Goal: Task Accomplishment & Management: Manage account settings

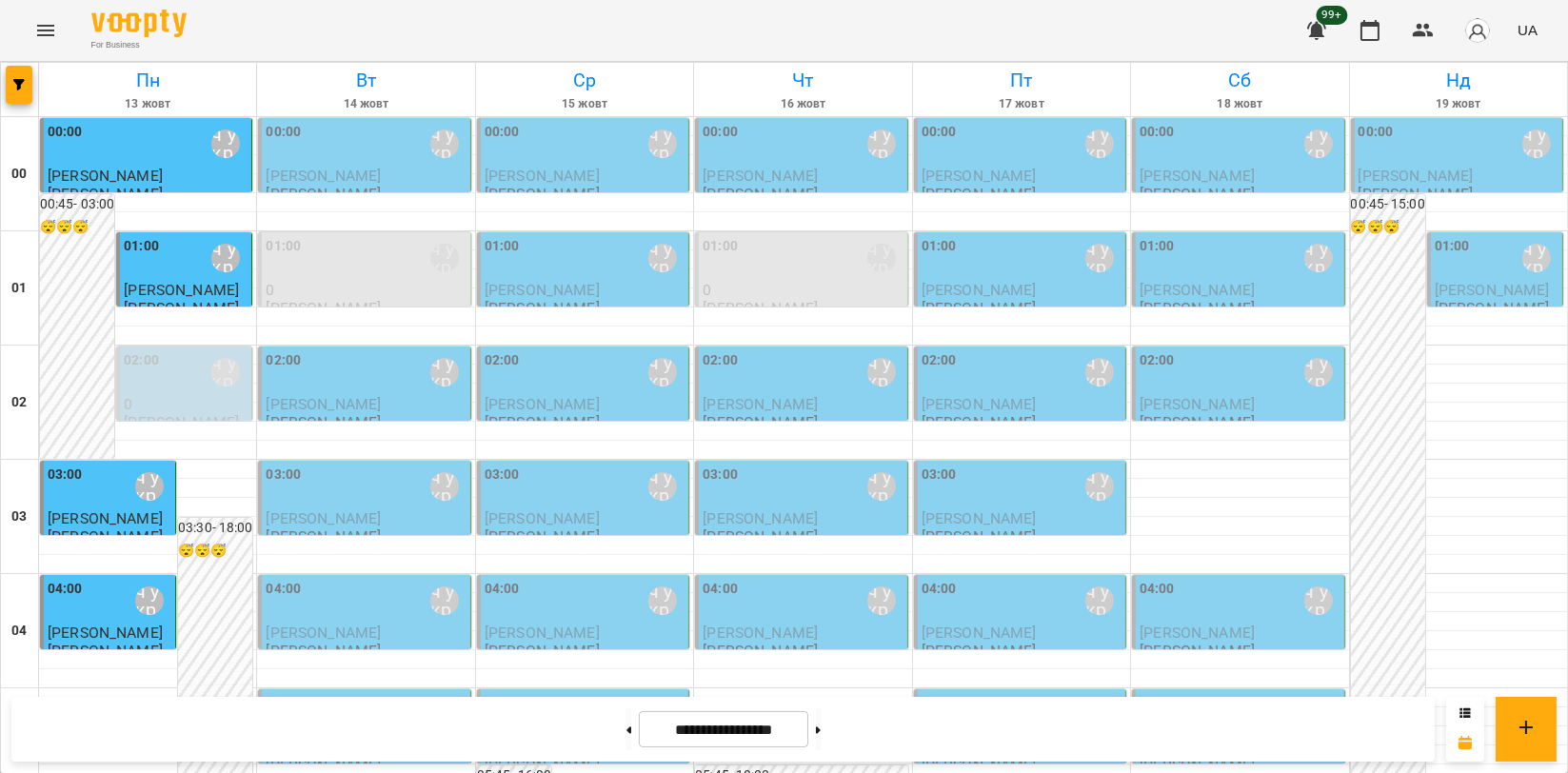
scroll to position [105, 0]
click at [920, 42] on div "For Business 99+ UA" at bounding box center [784, 31] width 1568 height 61
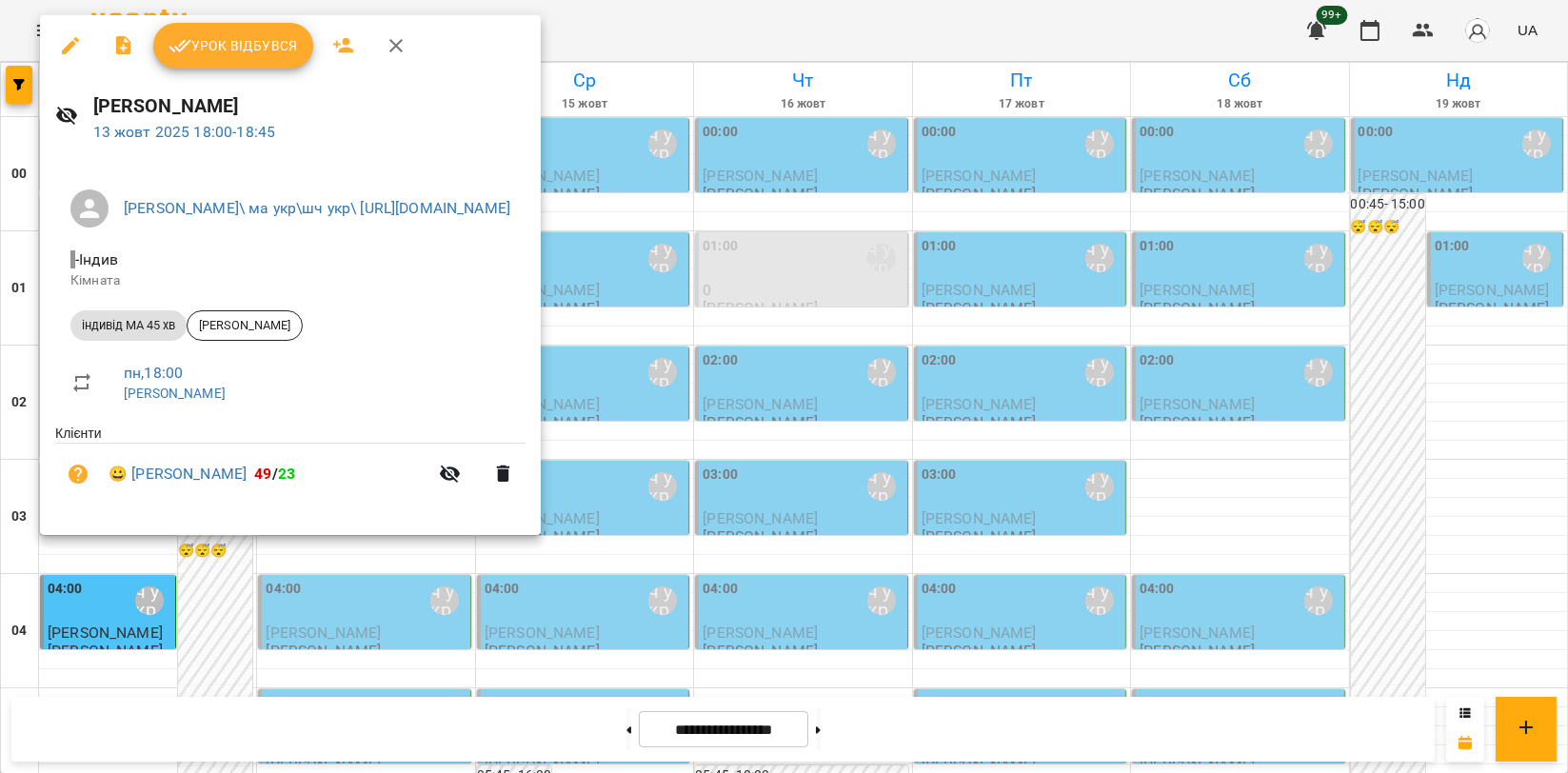
click at [254, 55] on span "Урок відбувся" at bounding box center [232, 45] width 129 height 23
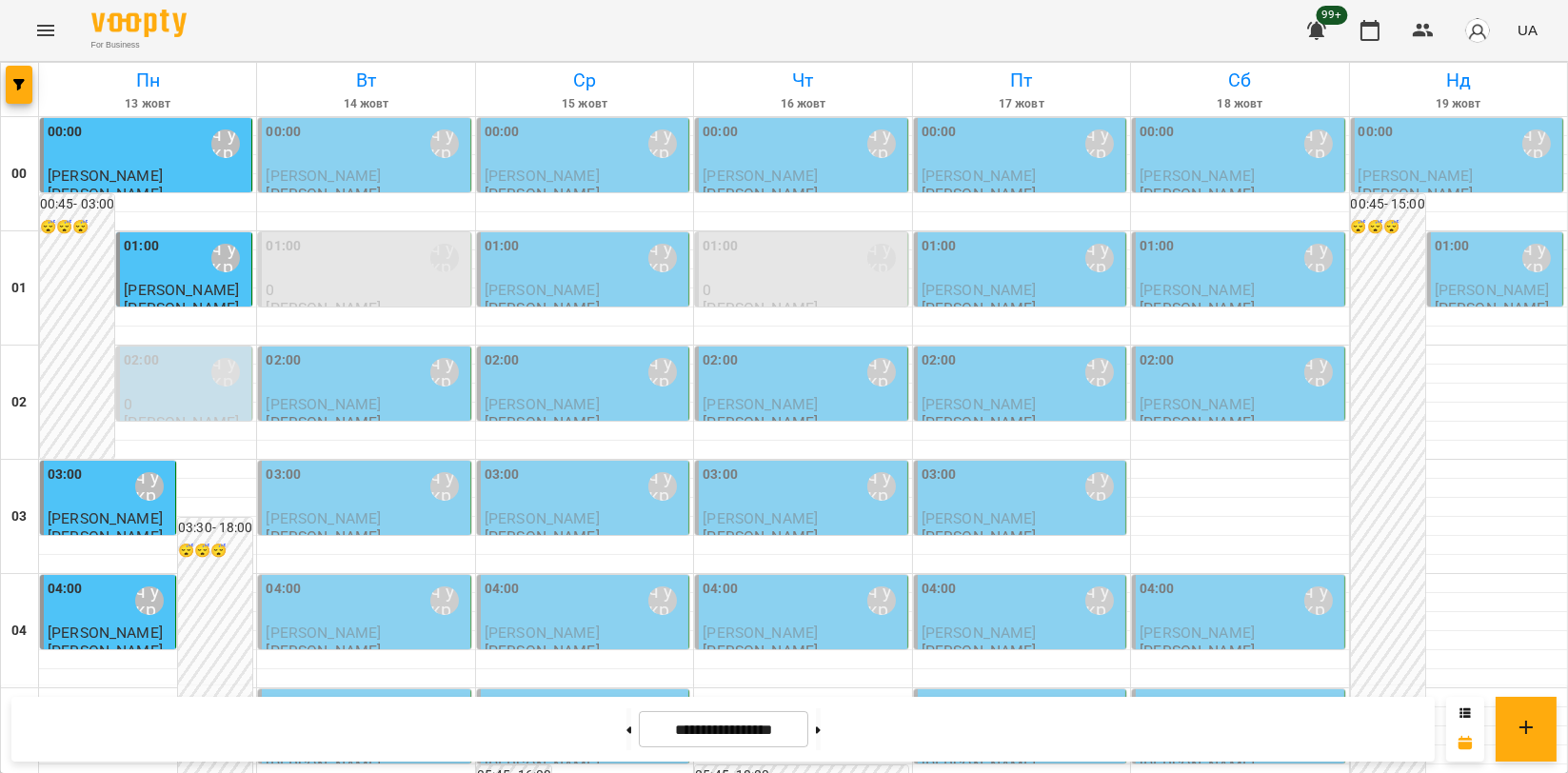
scroll to position [1797, 0]
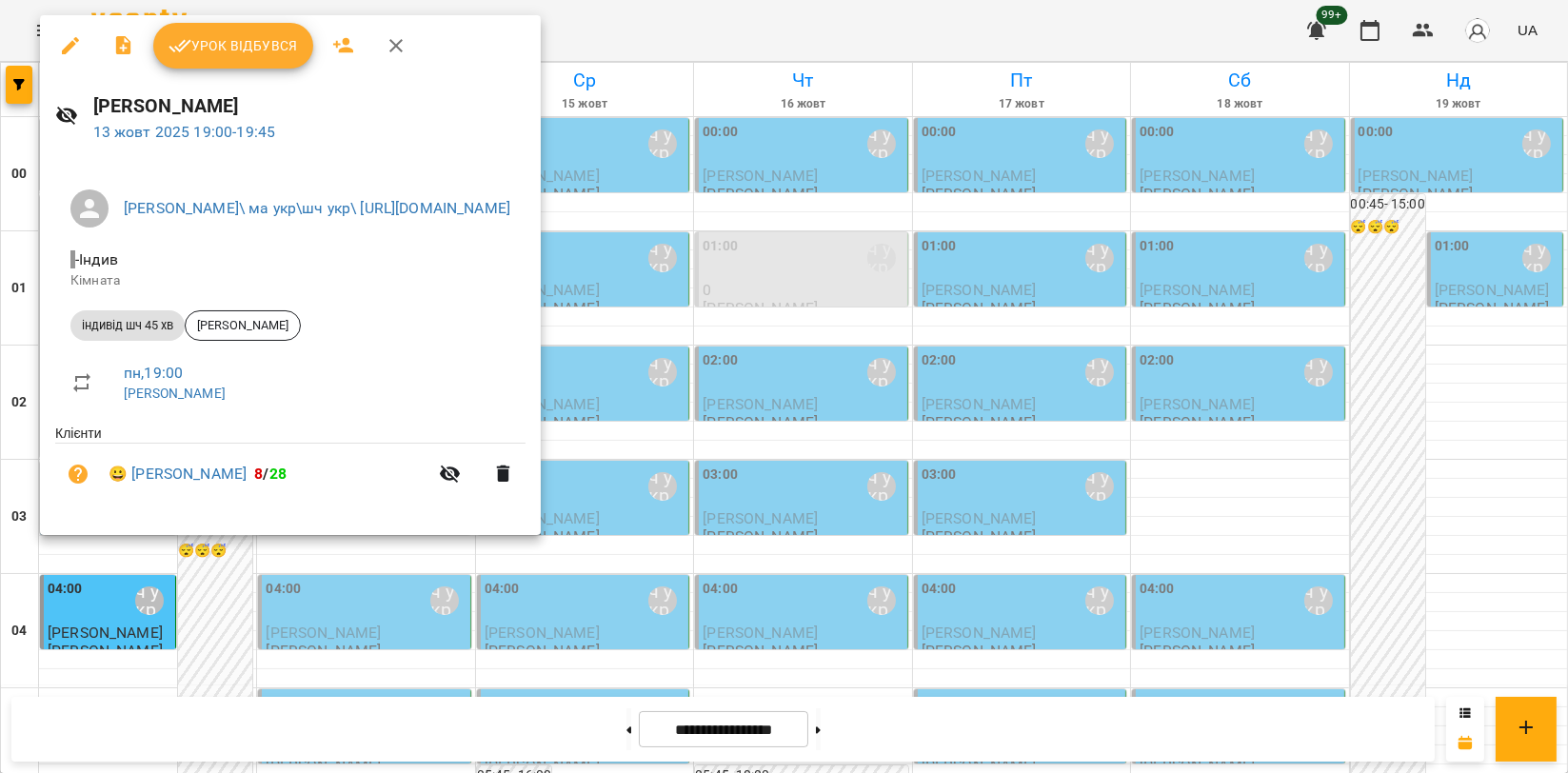
click at [272, 39] on span "Урок відбувся" at bounding box center [232, 45] width 129 height 23
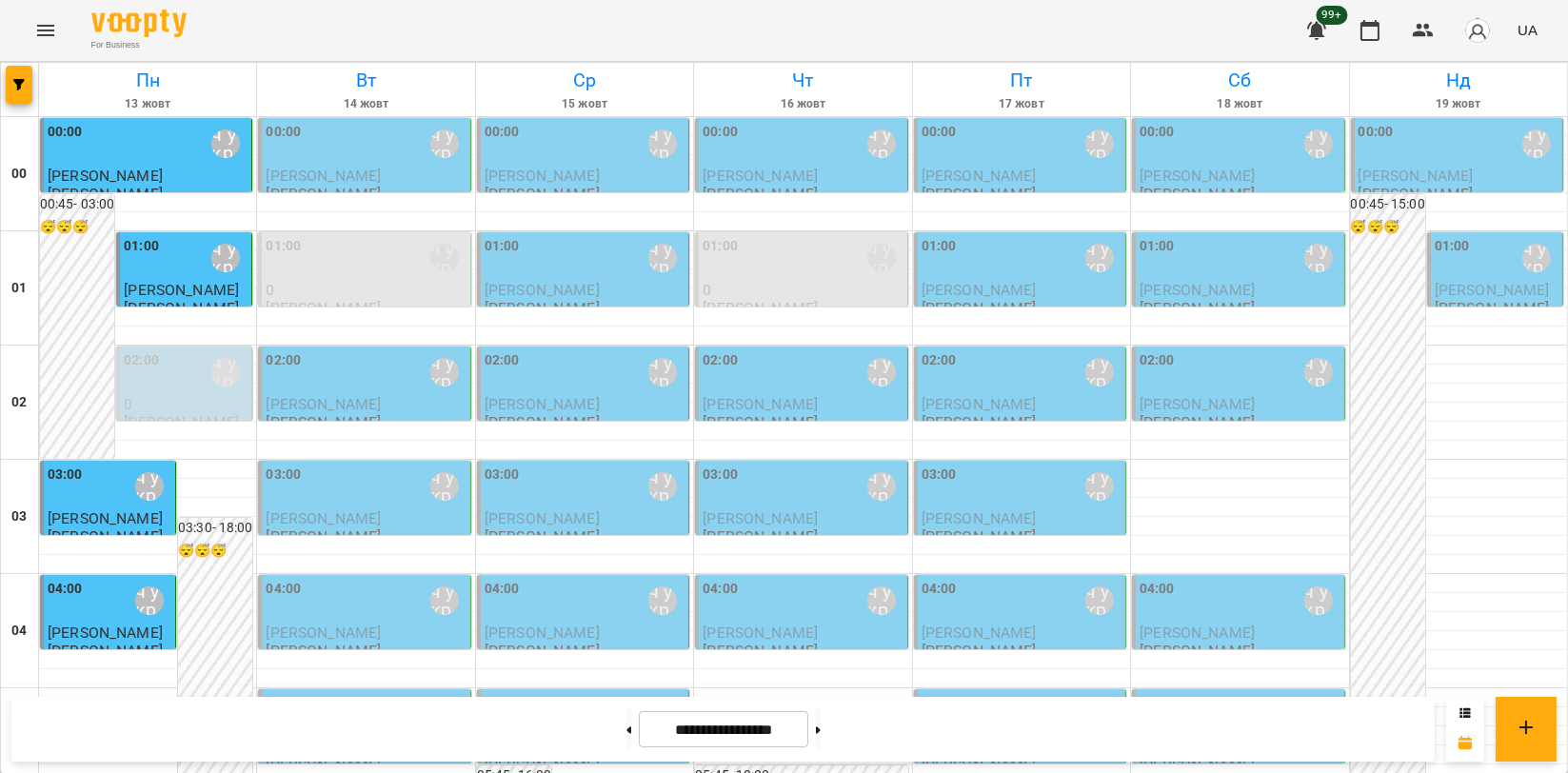
scroll to position [2114, 0]
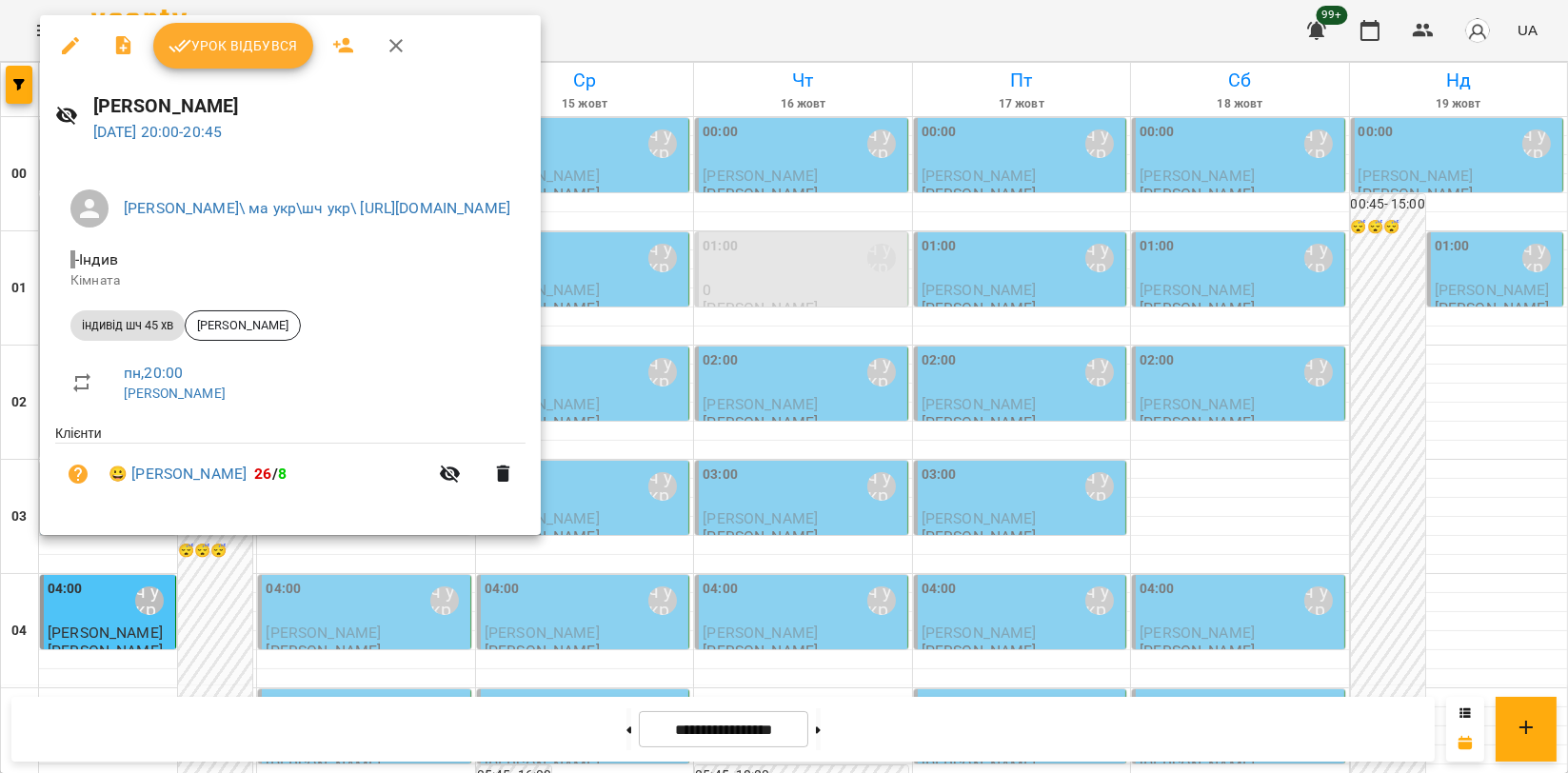
click at [272, 47] on span "Урок відбувся" at bounding box center [232, 45] width 129 height 23
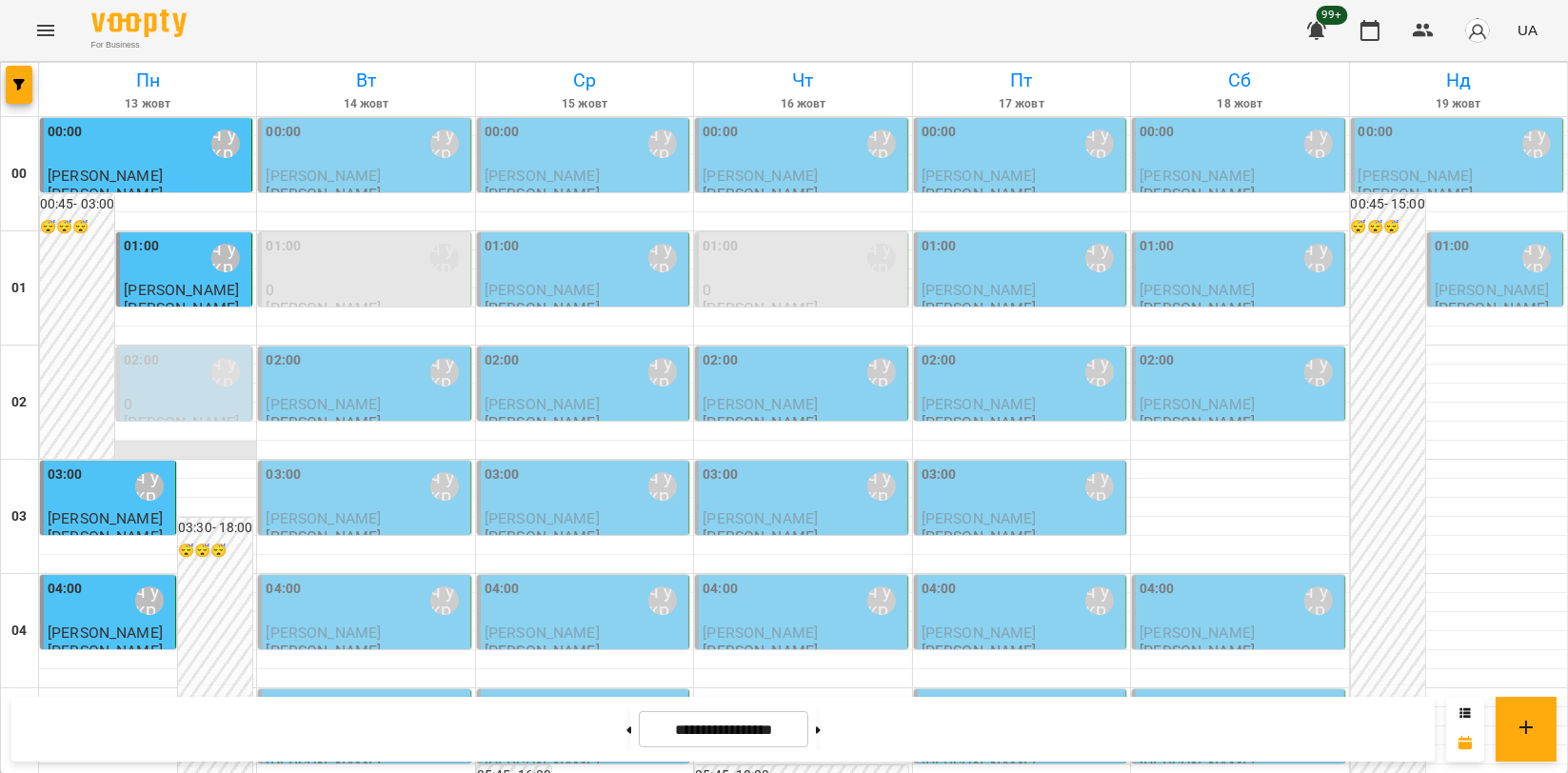
scroll to position [2114, 0]
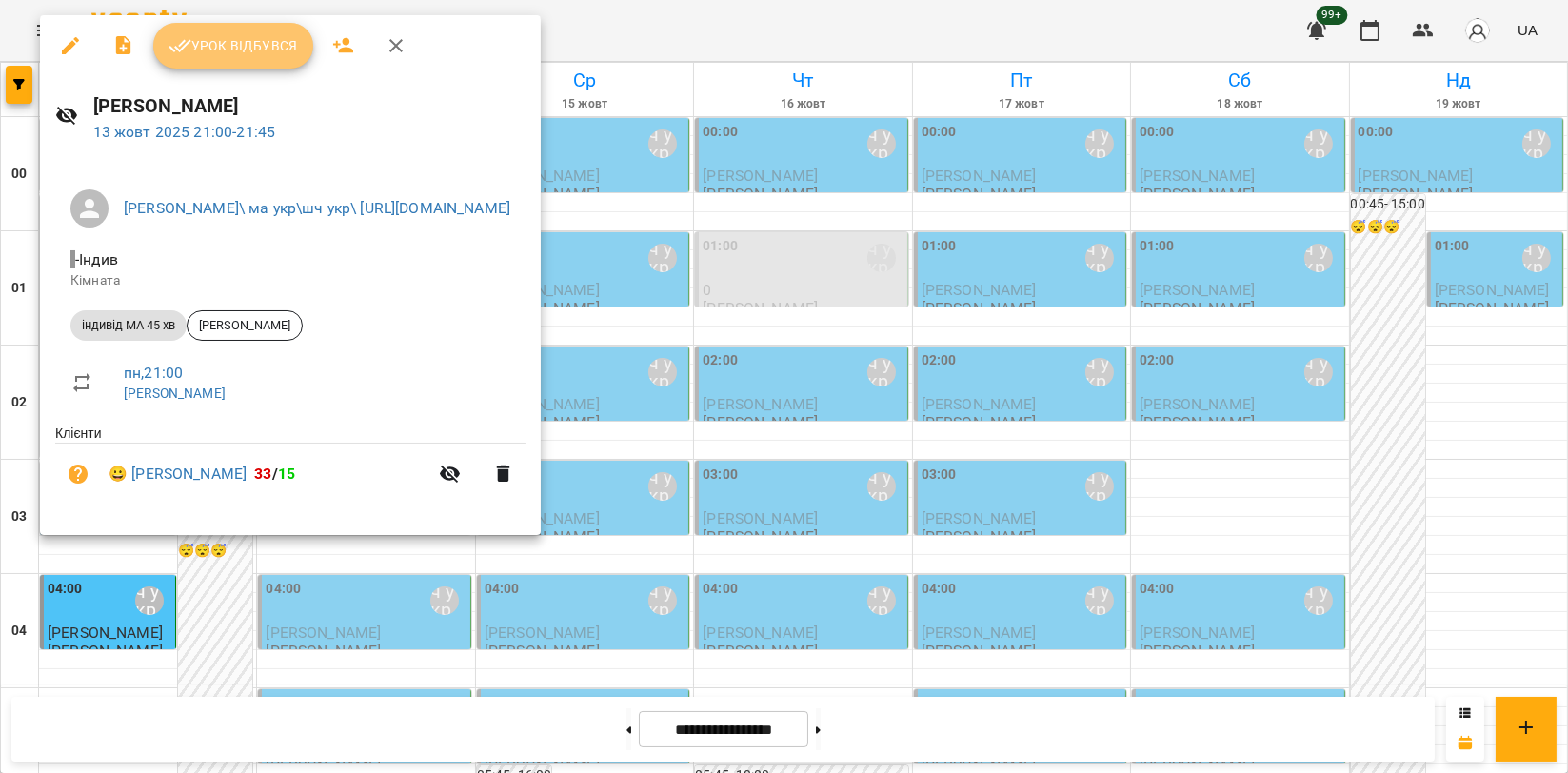
click at [265, 48] on span "Урок відбувся" at bounding box center [232, 45] width 129 height 23
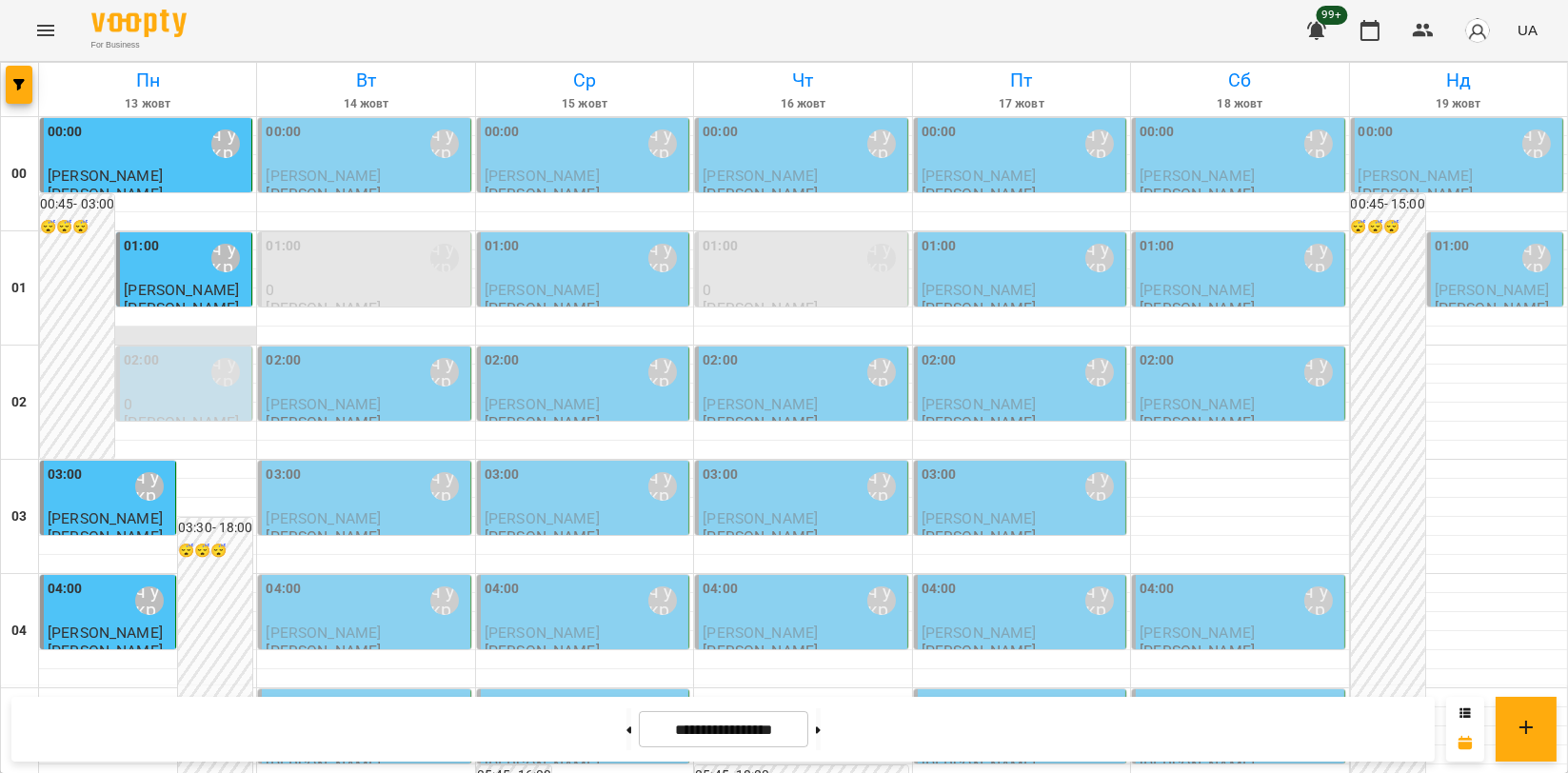
scroll to position [105, 0]
click at [50, 44] on button "Menu" at bounding box center [45, 31] width 45 height 45
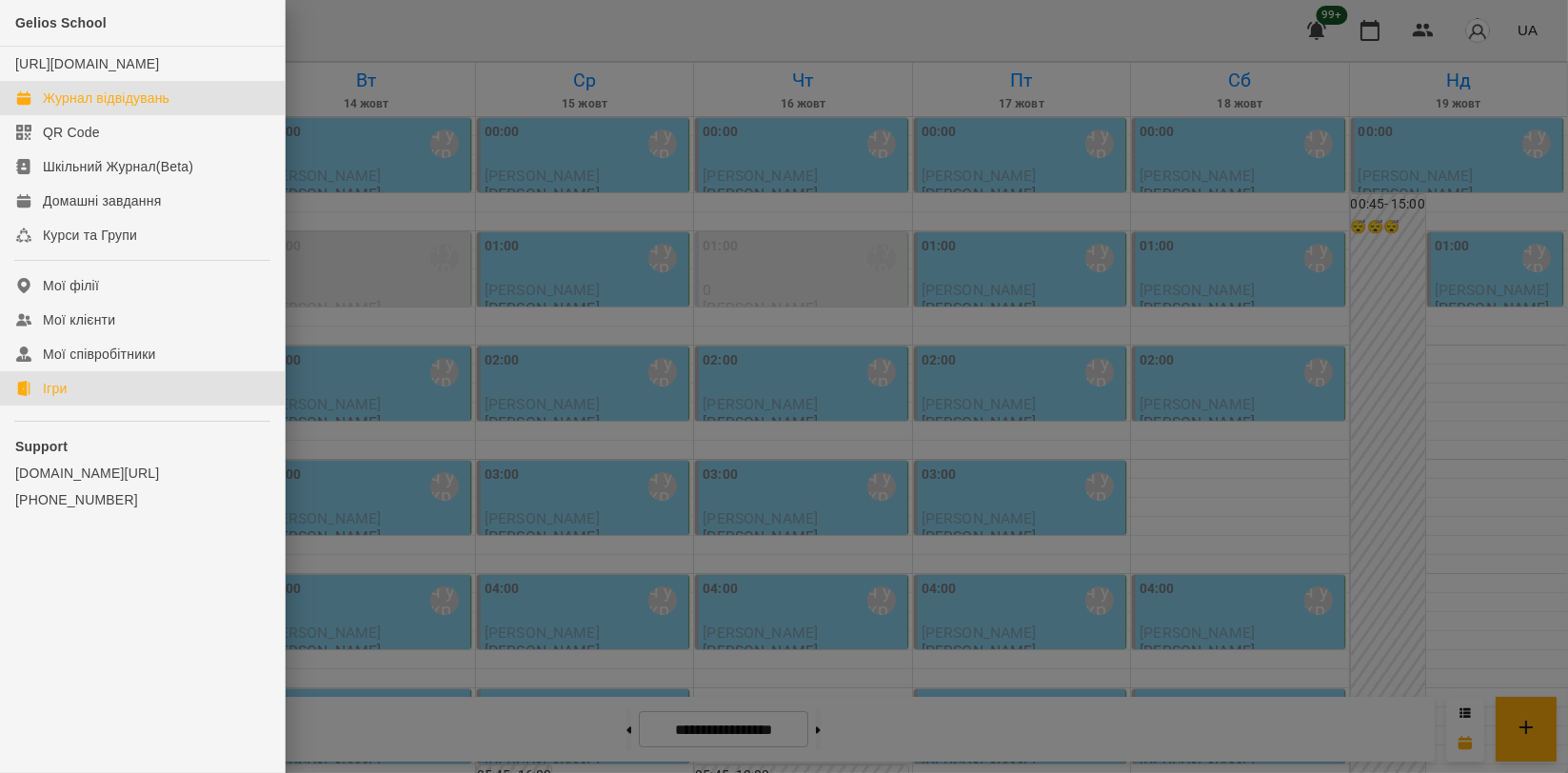
click at [101, 403] on link "Ігри" at bounding box center [142, 388] width 285 height 34
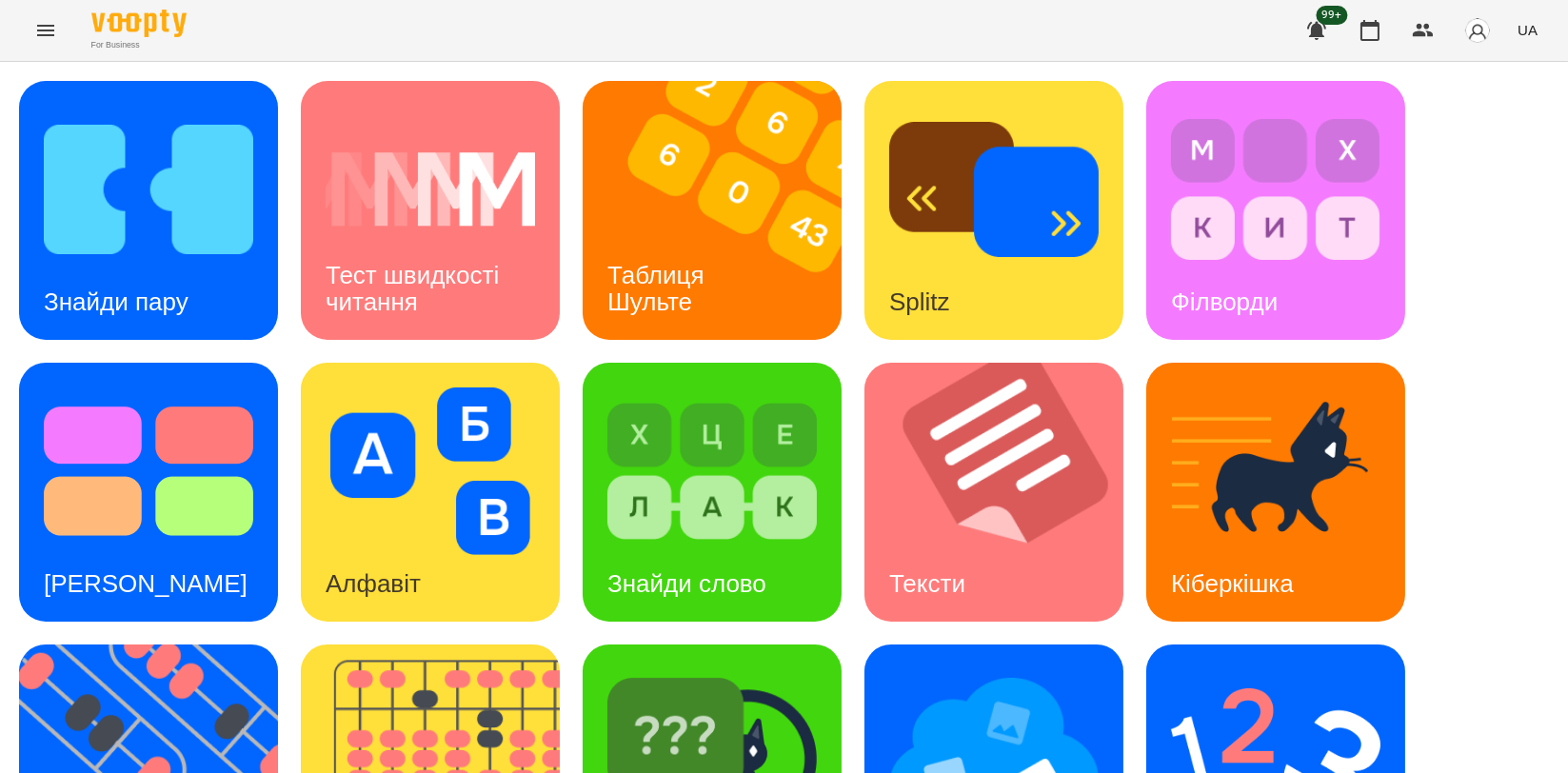
scroll to position [317, 0]
click at [490, 644] on img at bounding box center [441, 773] width 283 height 259
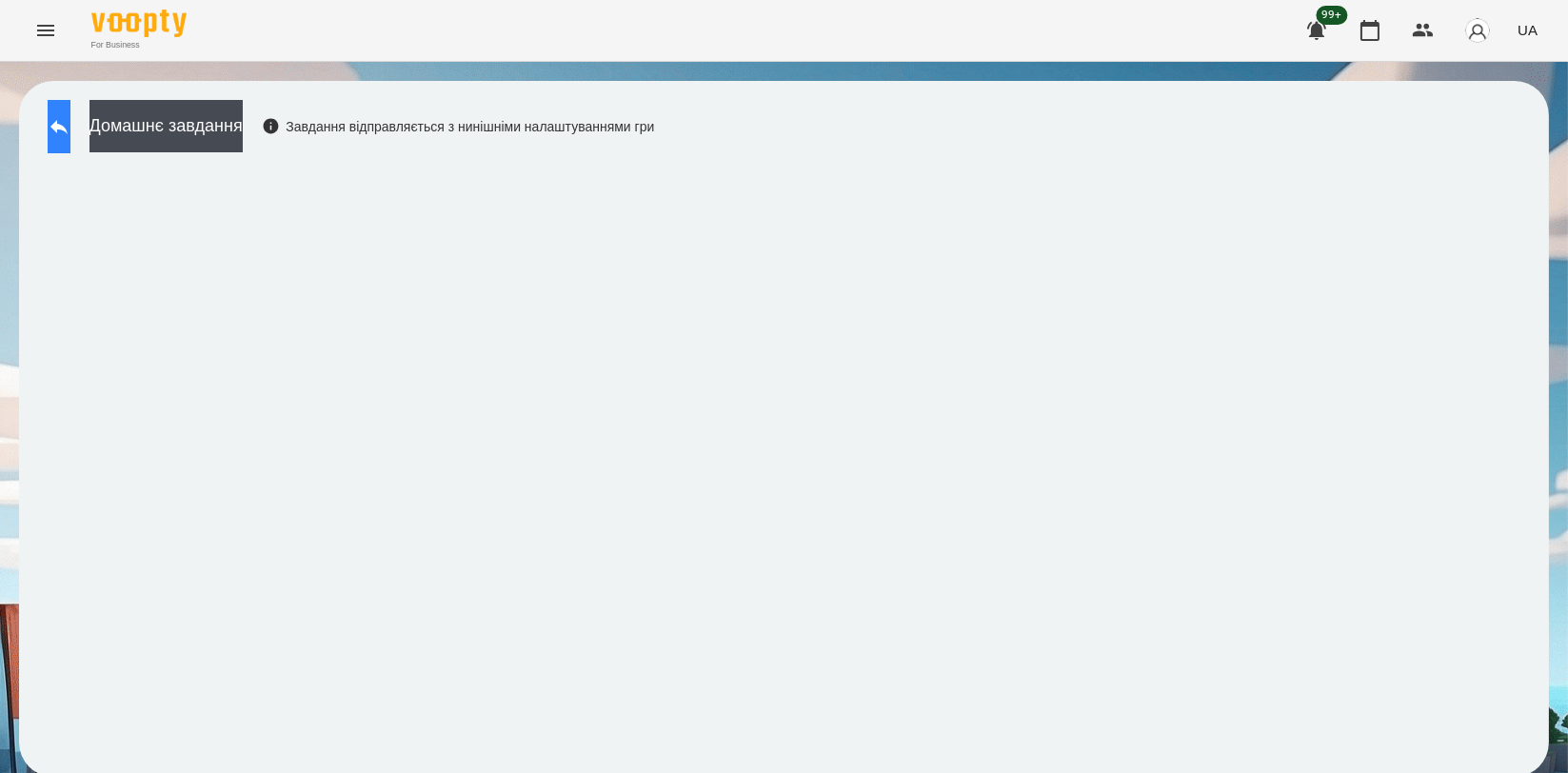
click at [71, 141] on button at bounding box center [58, 126] width 23 height 53
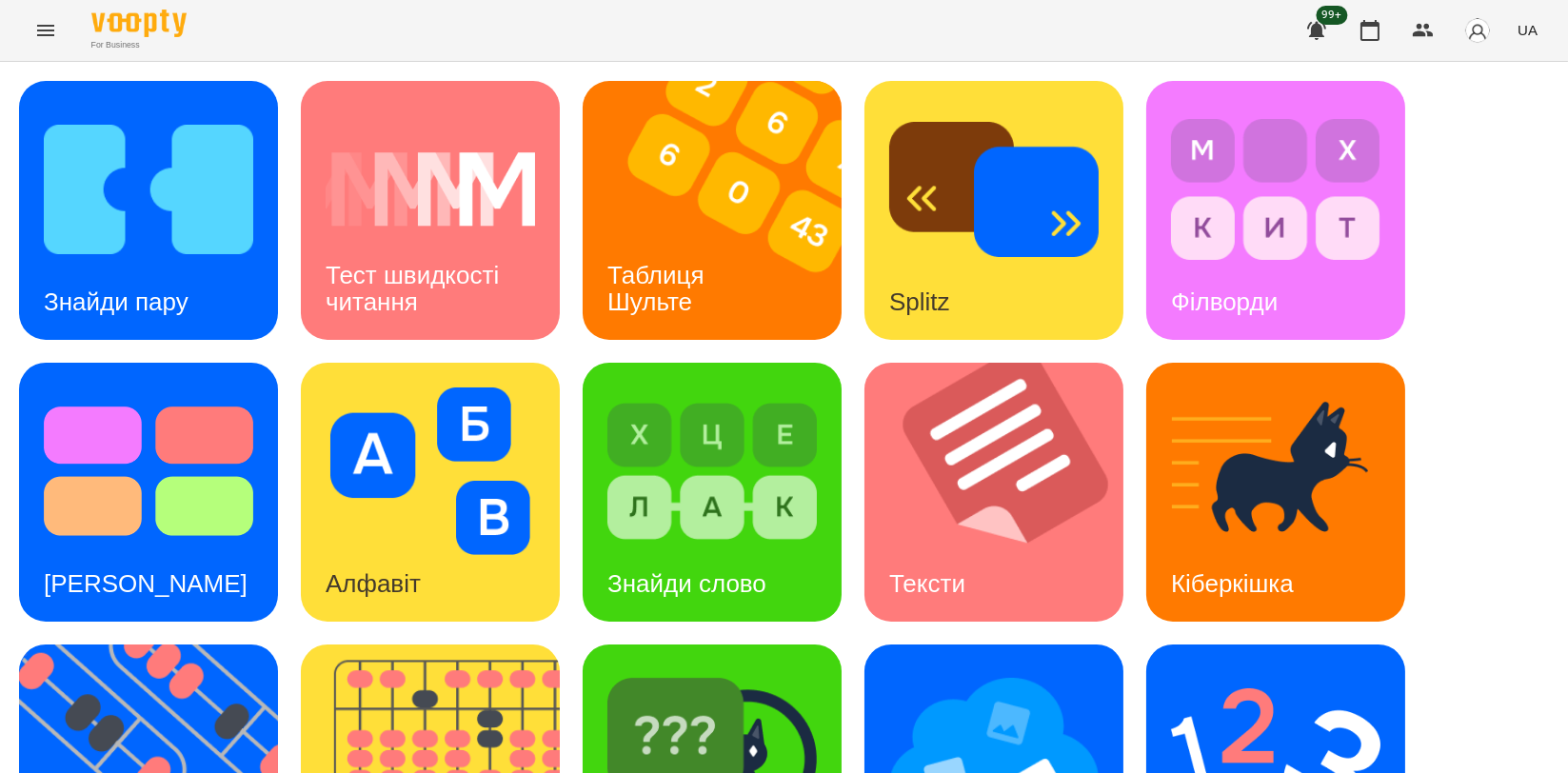
scroll to position [212, 0]
click at [154, 644] on img at bounding box center [160, 773] width 283 height 259
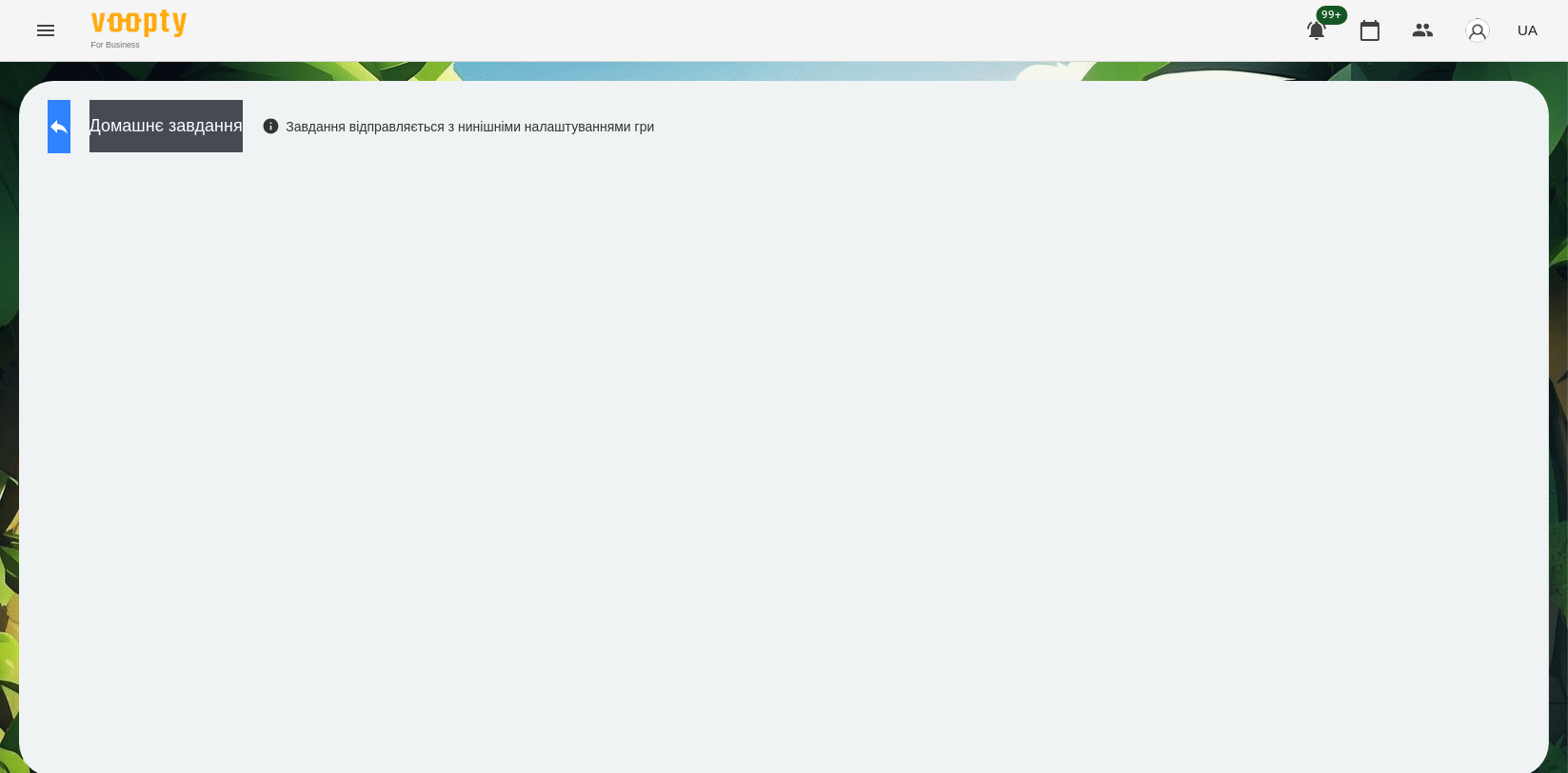
click at [68, 128] on icon at bounding box center [58, 127] width 17 height 14
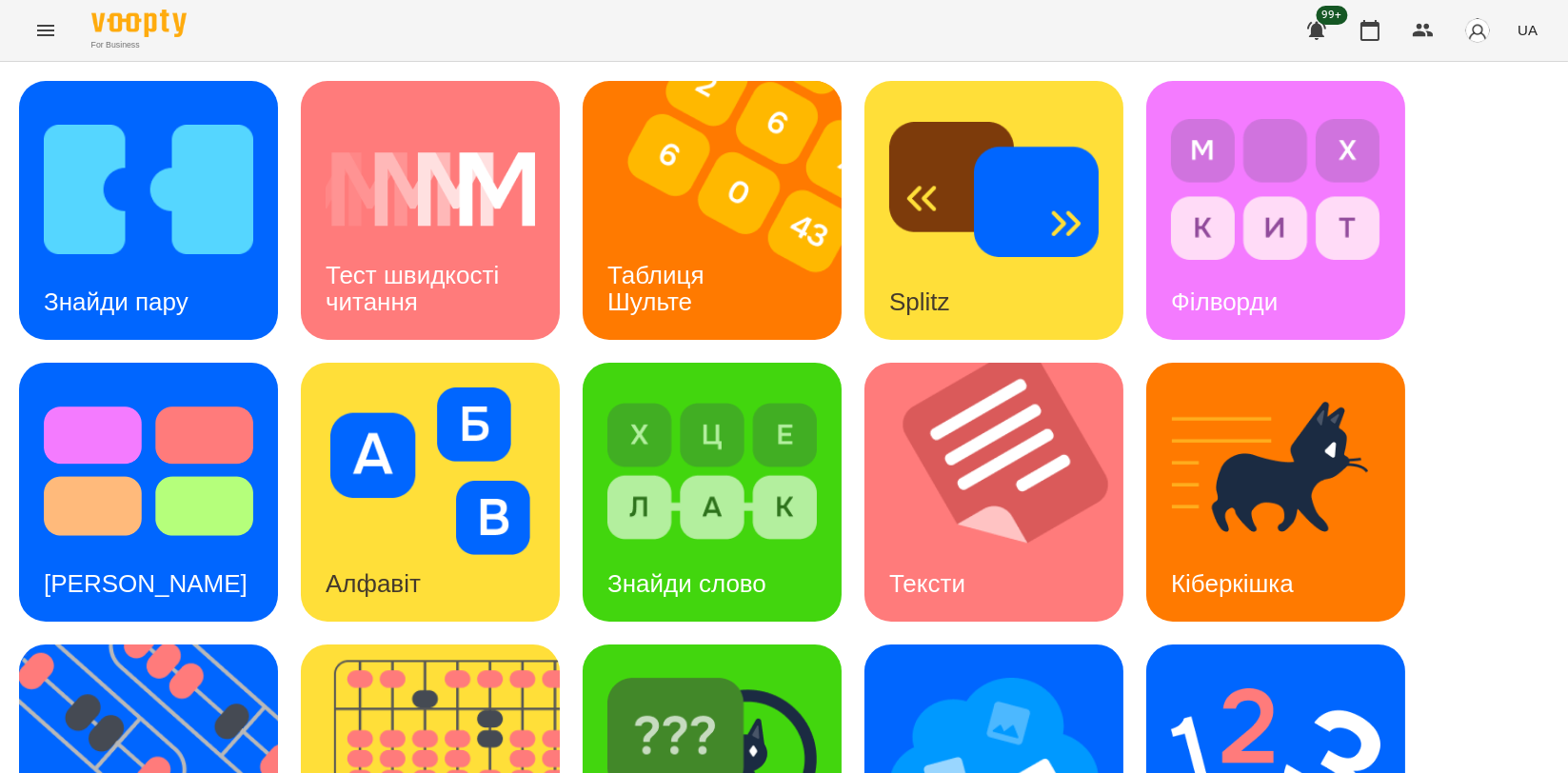
scroll to position [431, 0]
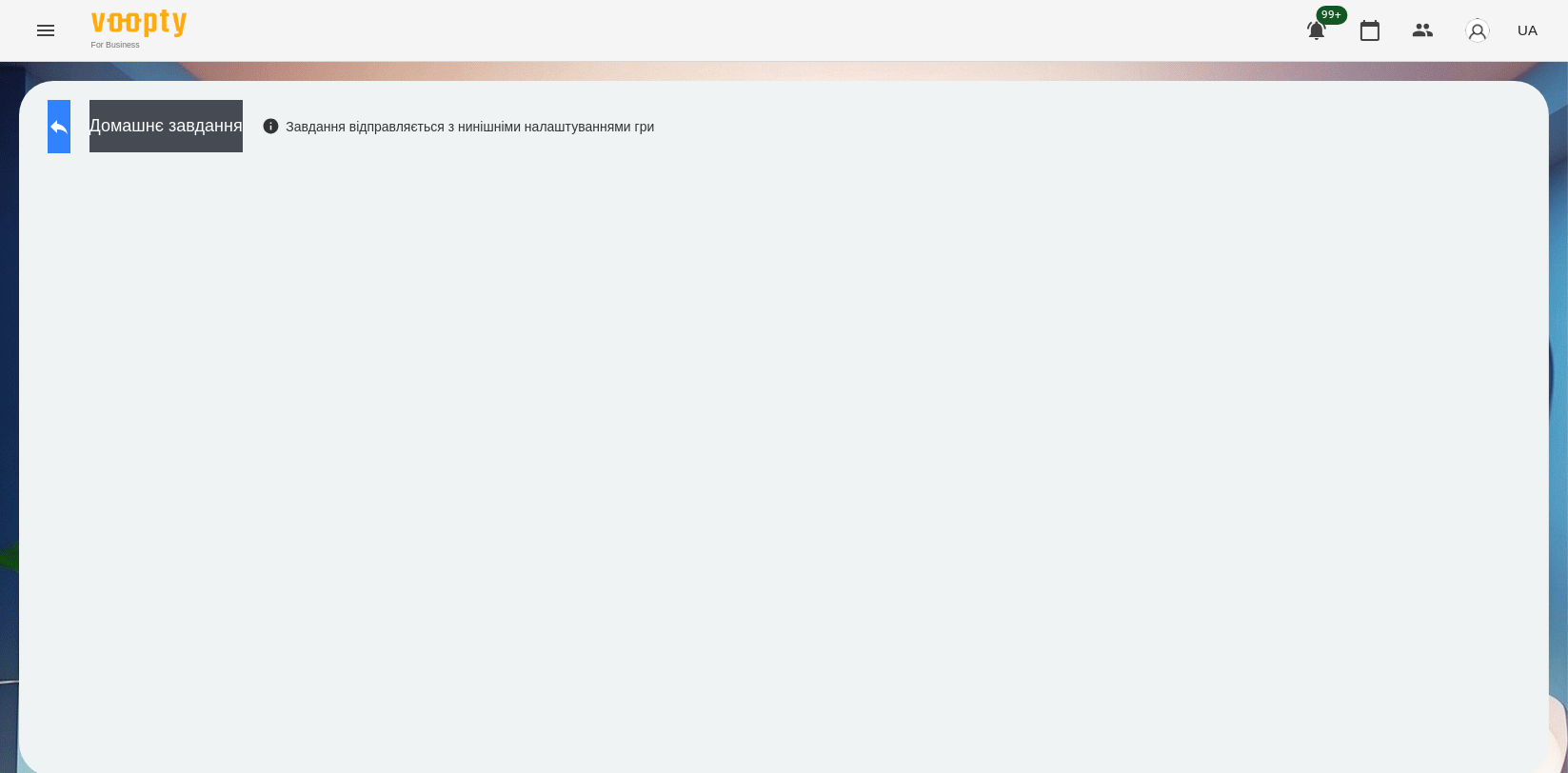
click at [71, 117] on icon at bounding box center [58, 126] width 23 height 23
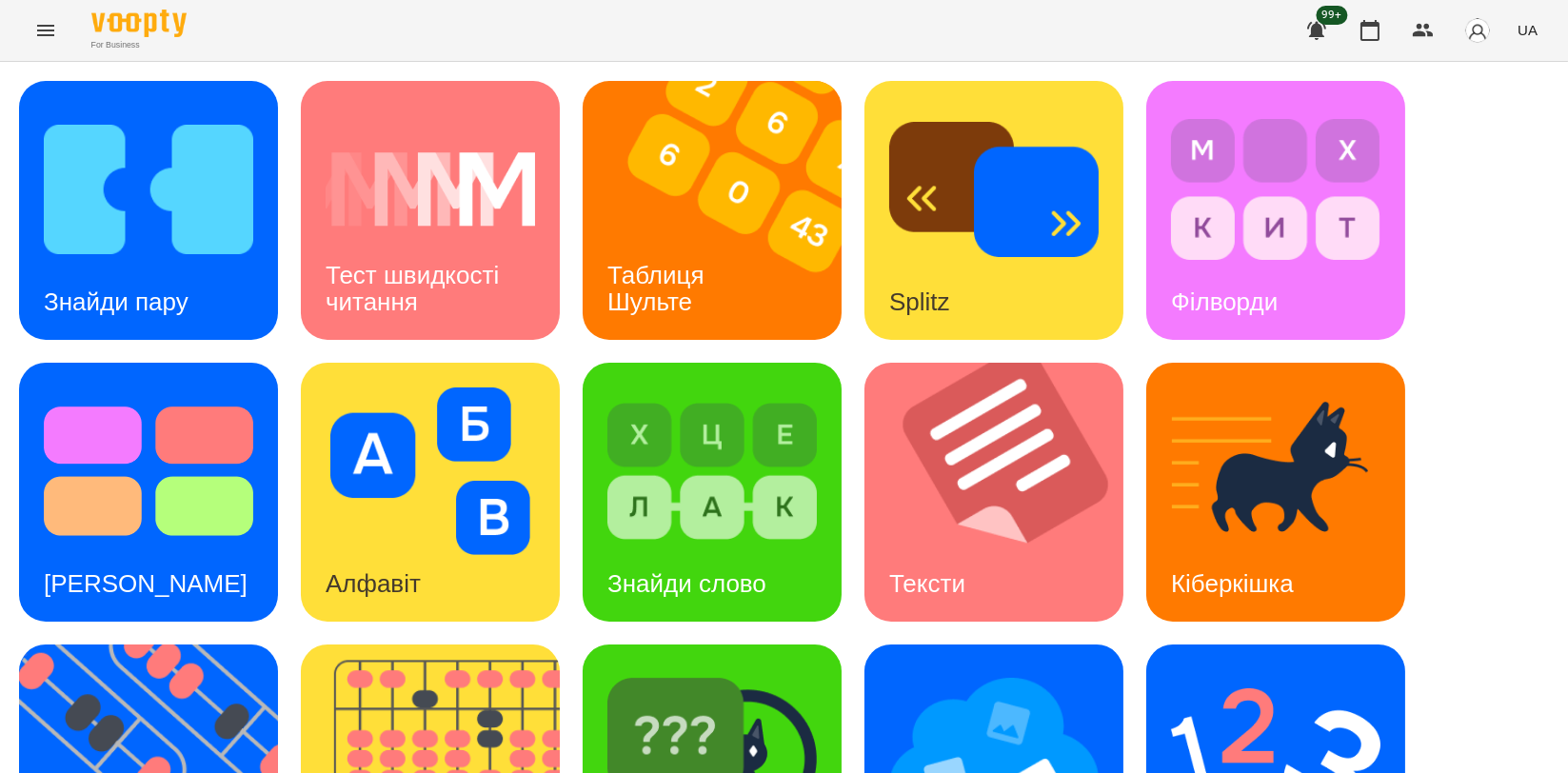
scroll to position [431, 0]
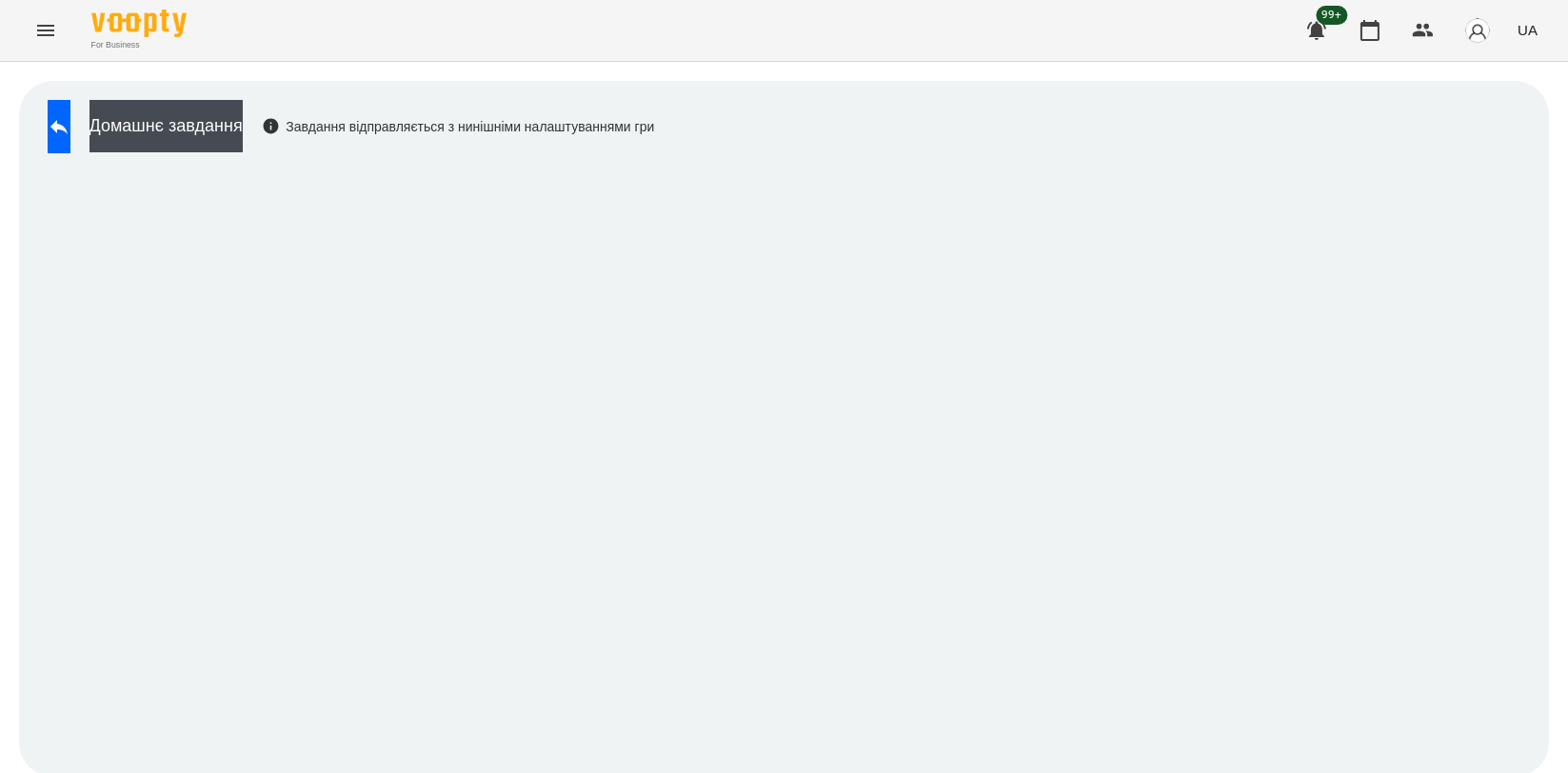
scroll to position [3, 0]
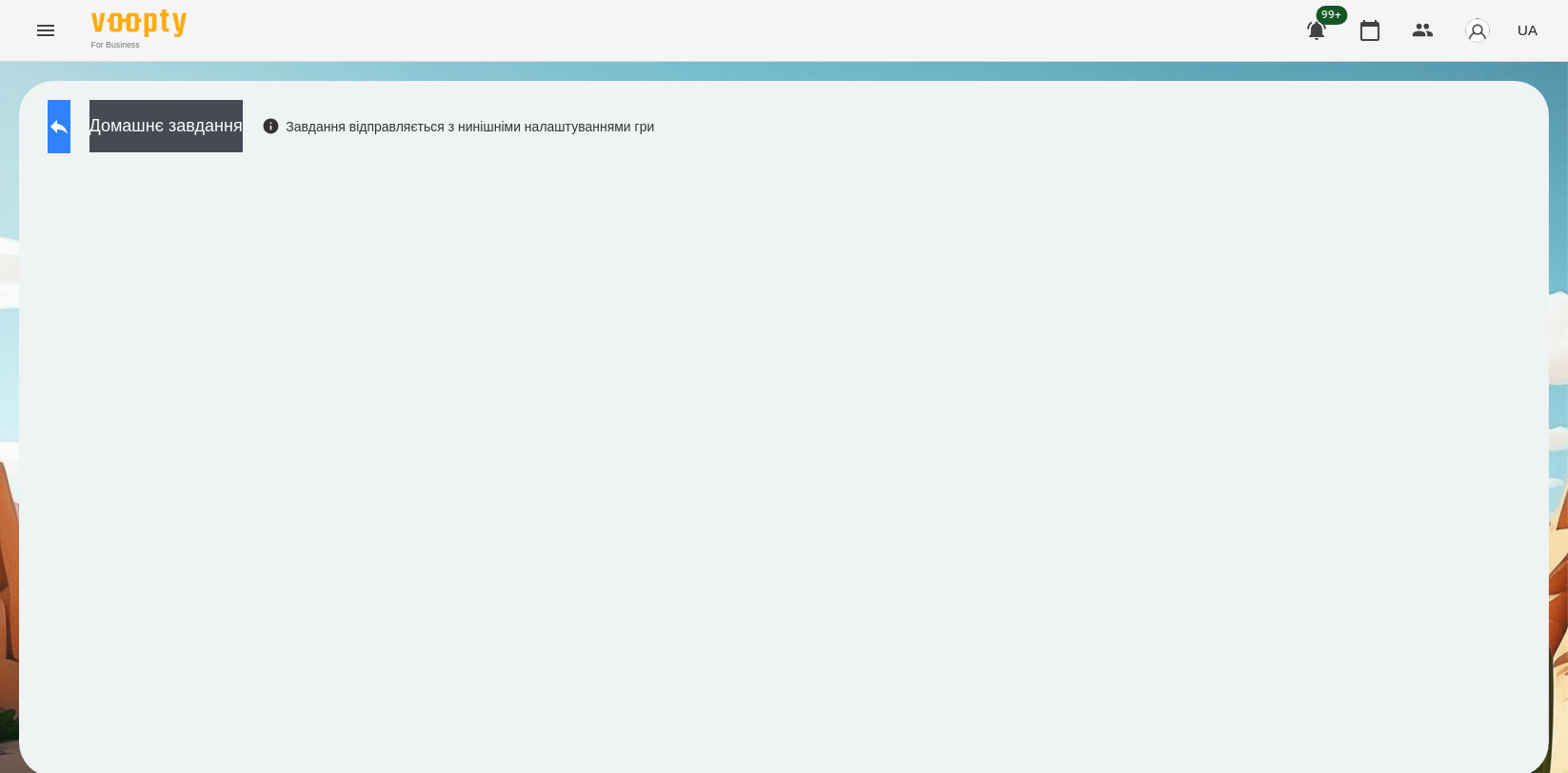
click at [71, 124] on button at bounding box center [58, 126] width 23 height 53
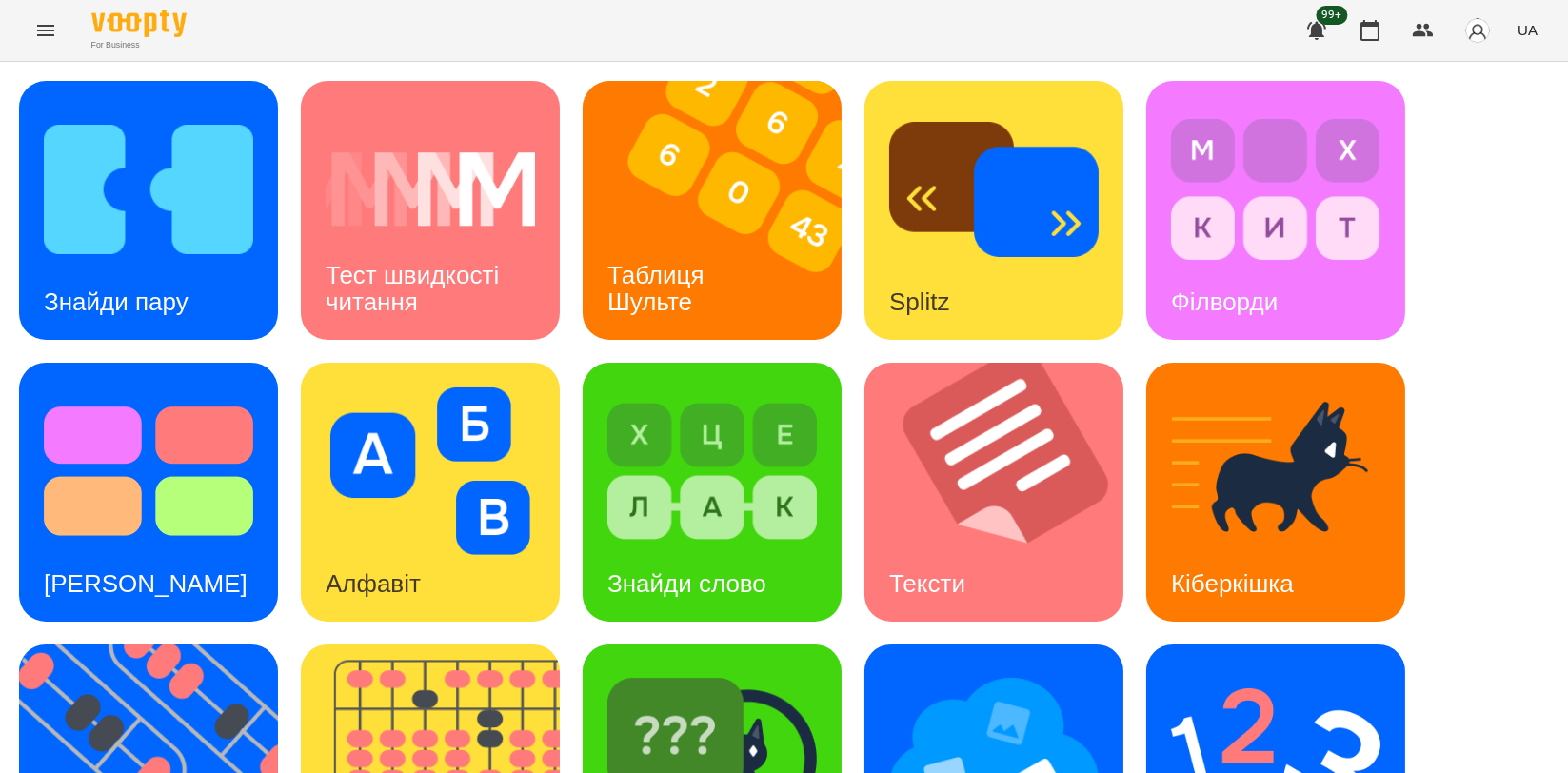
scroll to position [431, 0]
click at [1367, 21] on icon "button" at bounding box center [1369, 30] width 23 height 23
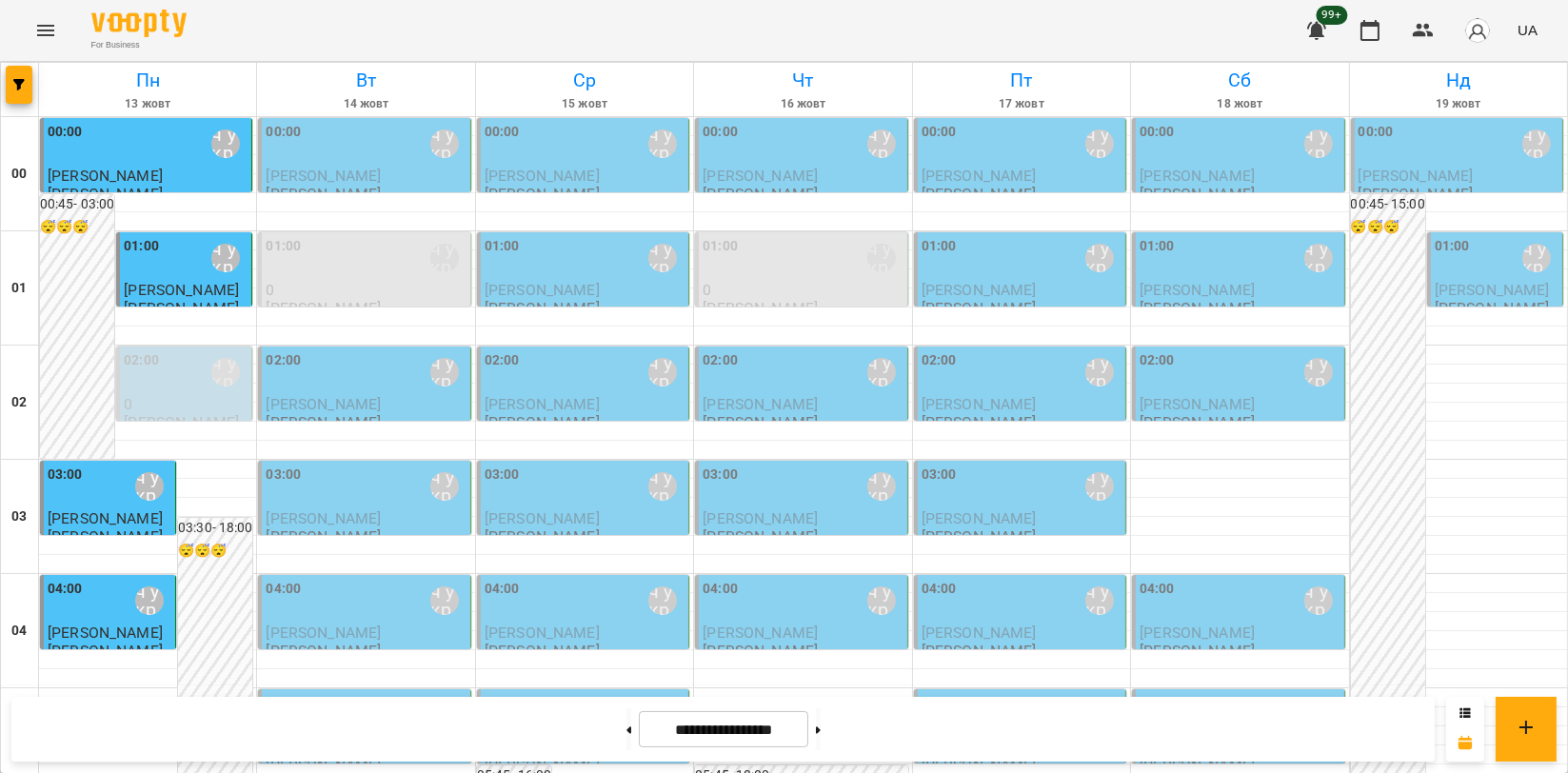
click at [43, 47] on button "Menu" at bounding box center [45, 31] width 45 height 45
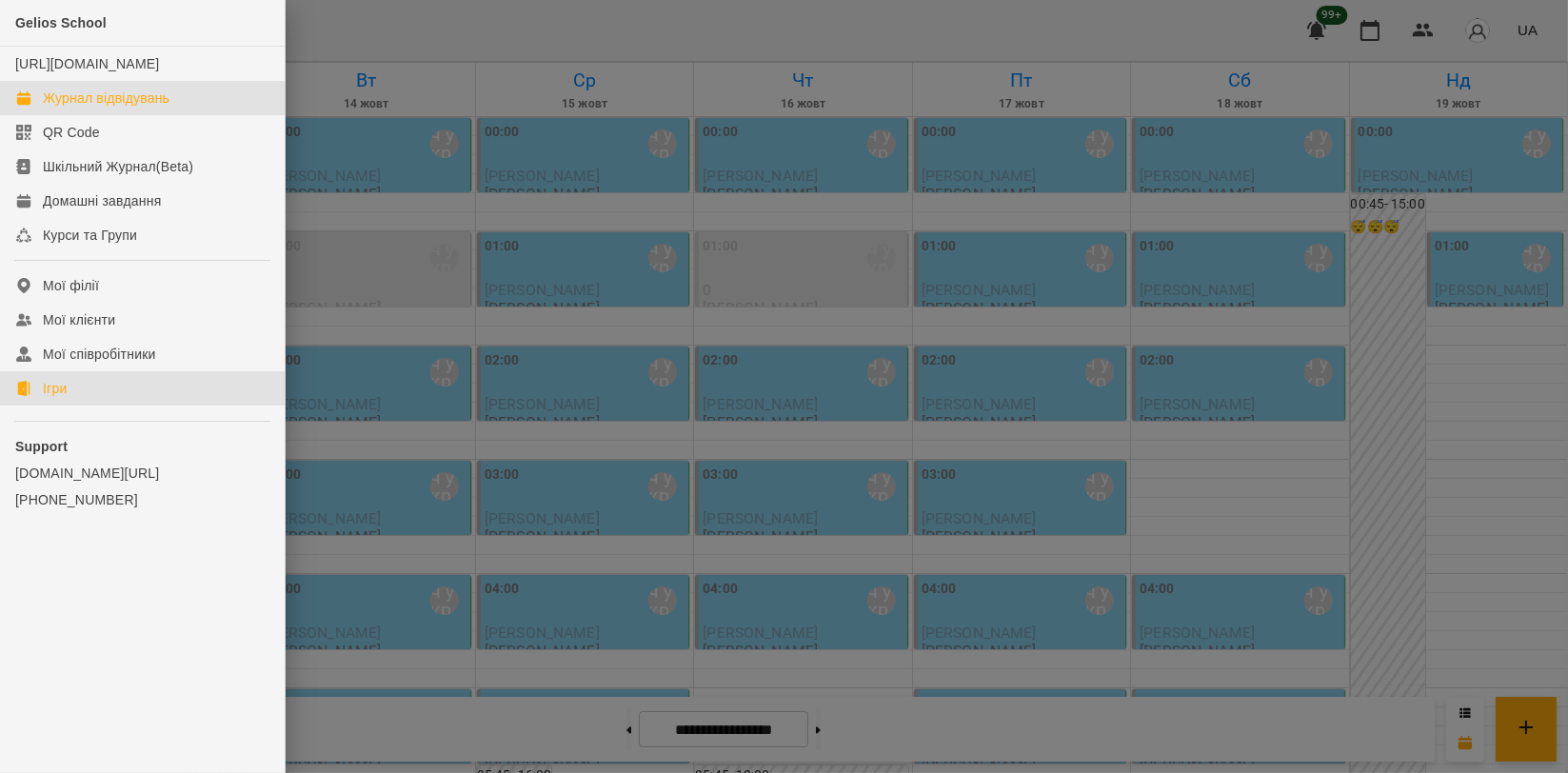
click at [85, 398] on link "Ігри" at bounding box center [142, 388] width 285 height 34
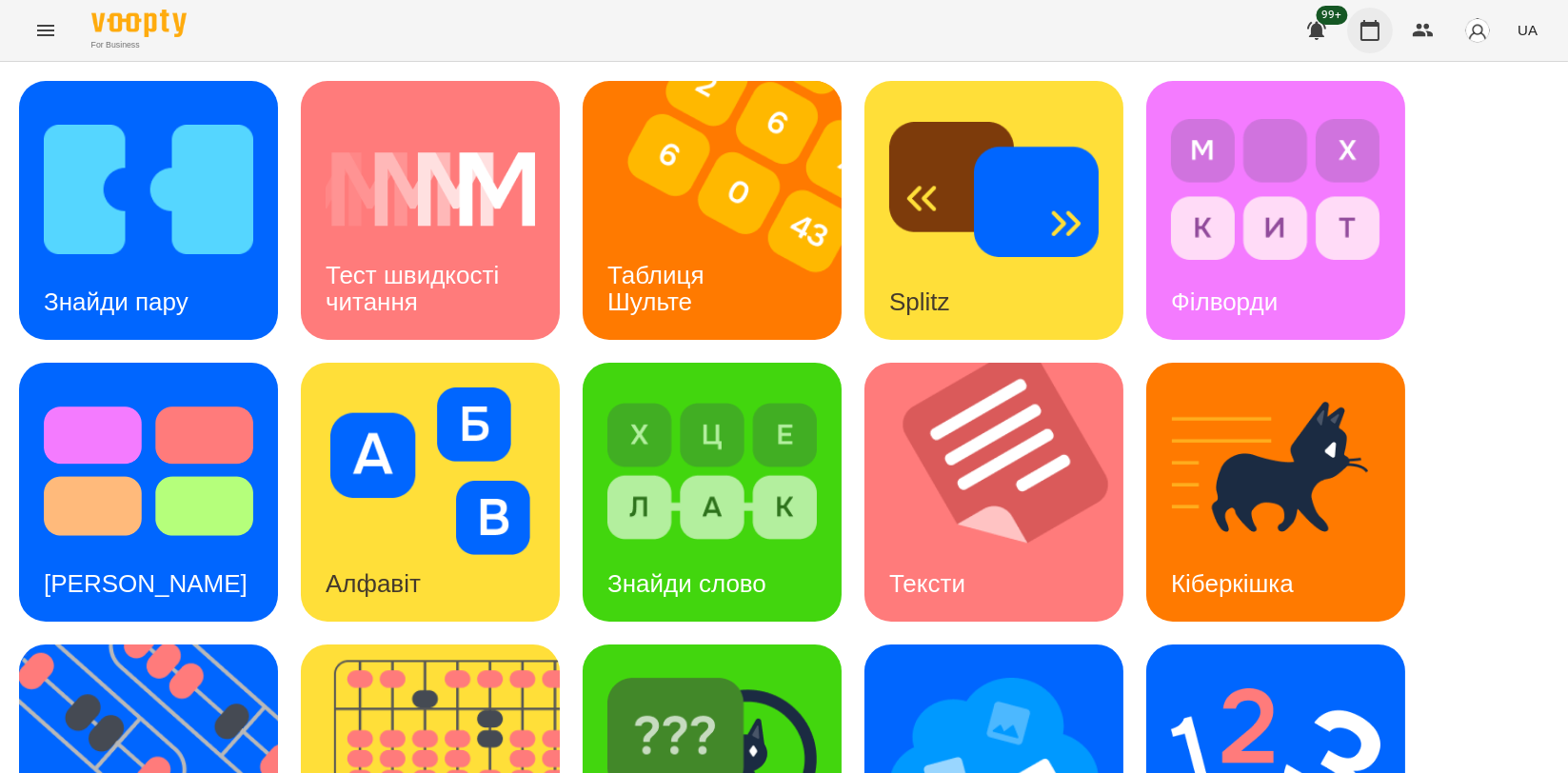
click at [1373, 25] on icon "button" at bounding box center [1369, 30] width 19 height 21
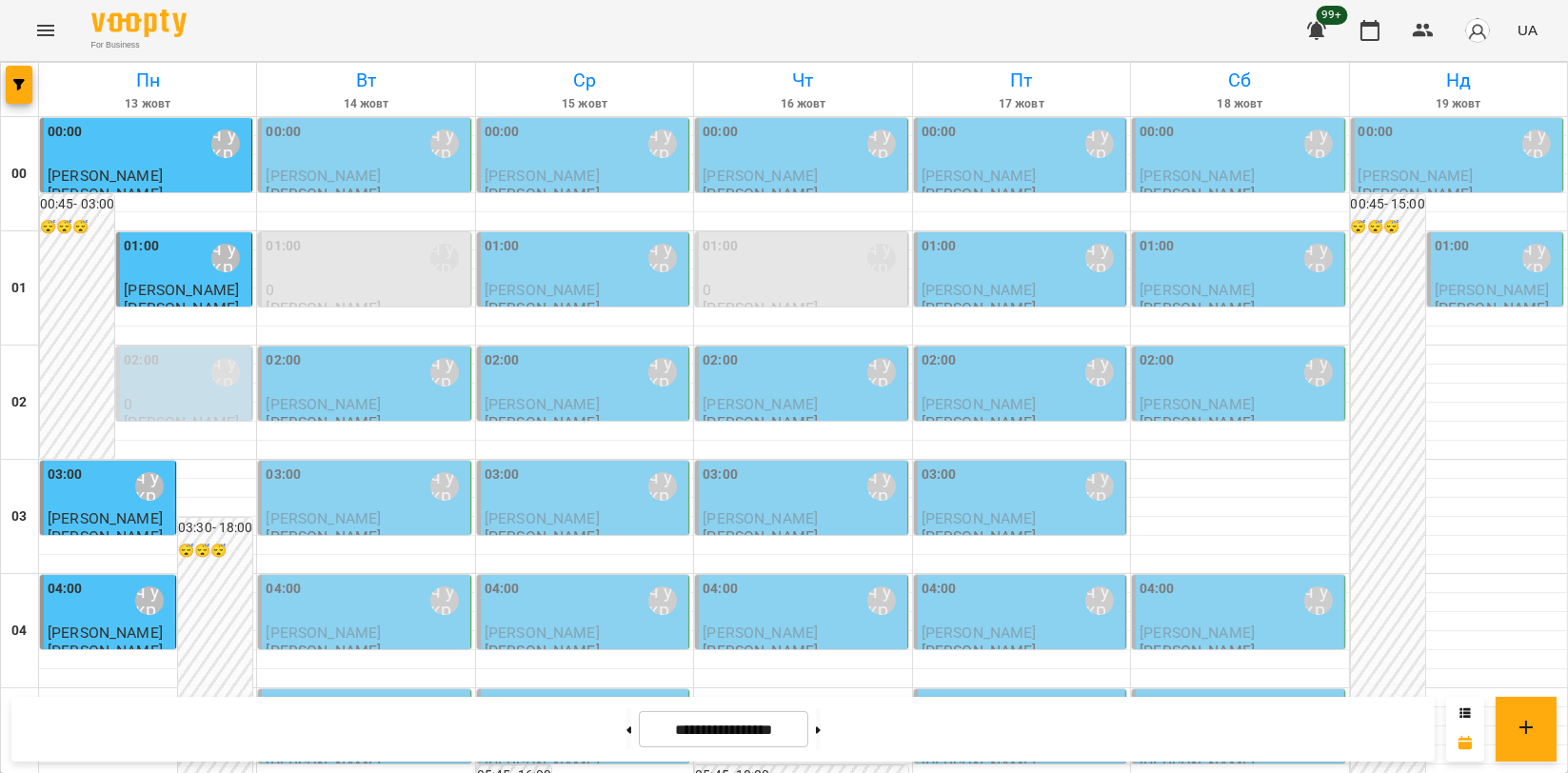
click at [306, 153] on div "00:00 [PERSON_NAME]\ ма укр\шч укр\ [URL][DOMAIN_NAME]" at bounding box center [365, 144] width 200 height 43
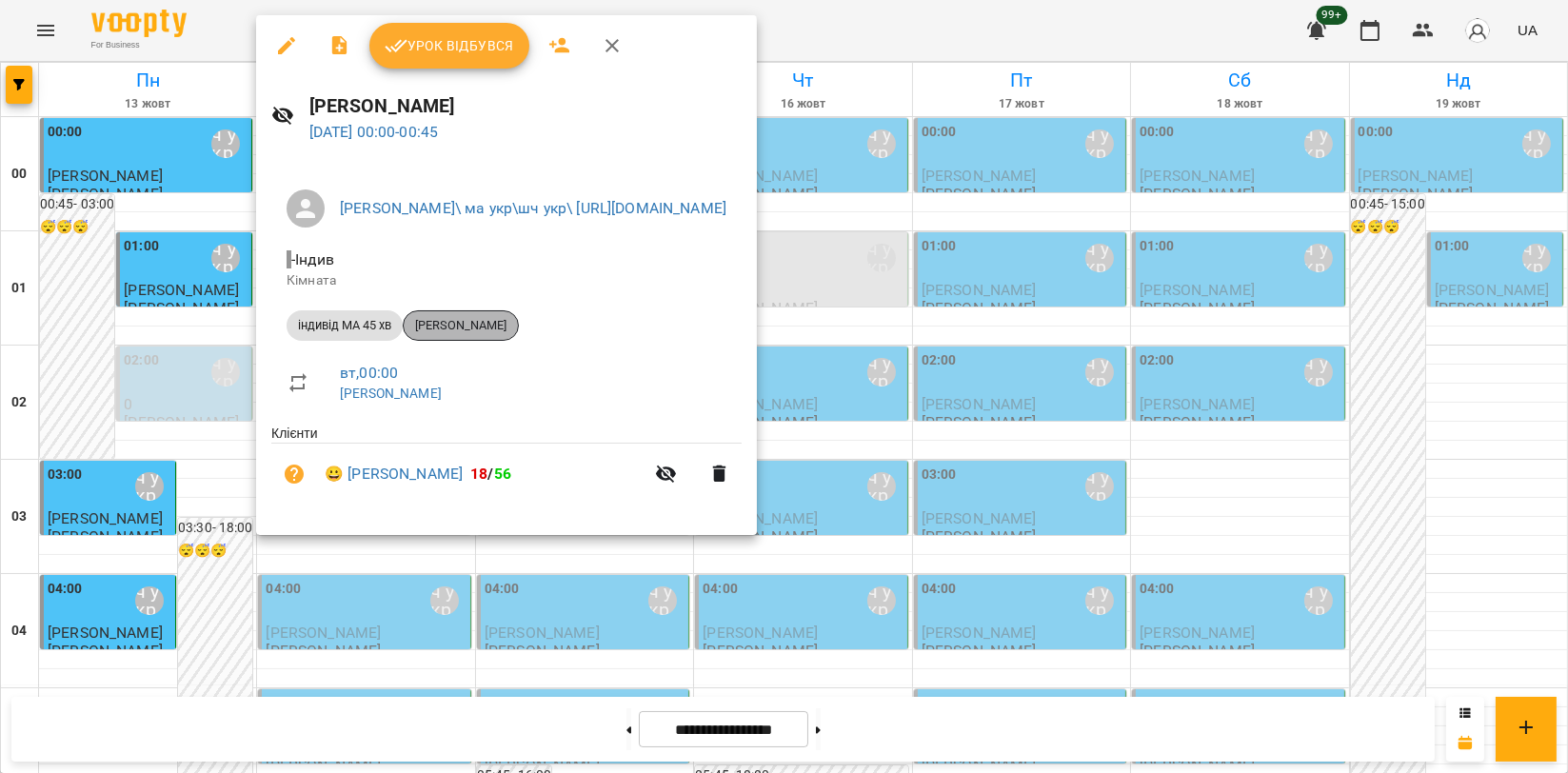
click at [469, 317] on span "[PERSON_NAME]" at bounding box center [461, 325] width 114 height 17
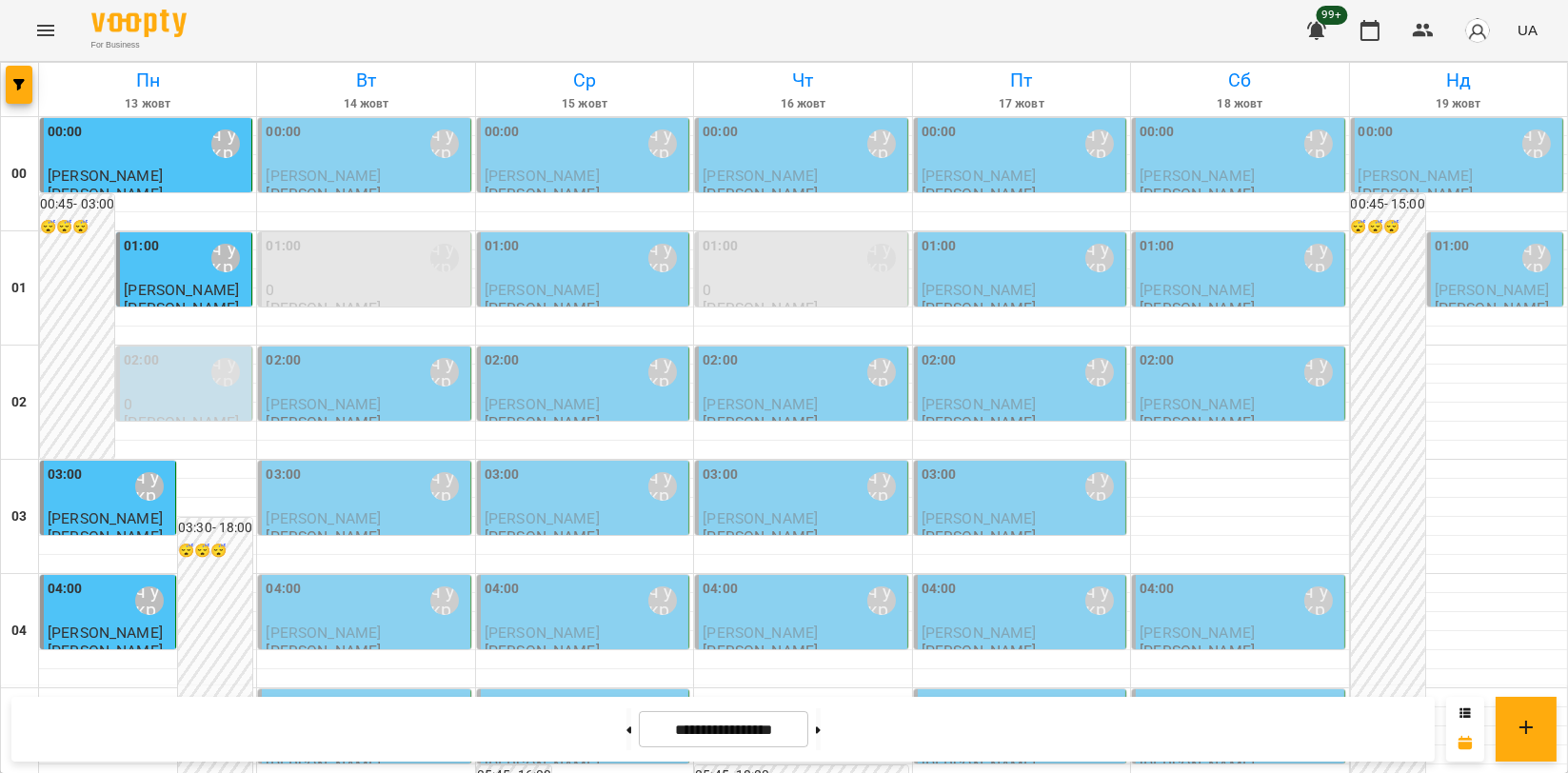
click at [52, 42] on button "Menu" at bounding box center [45, 31] width 45 height 45
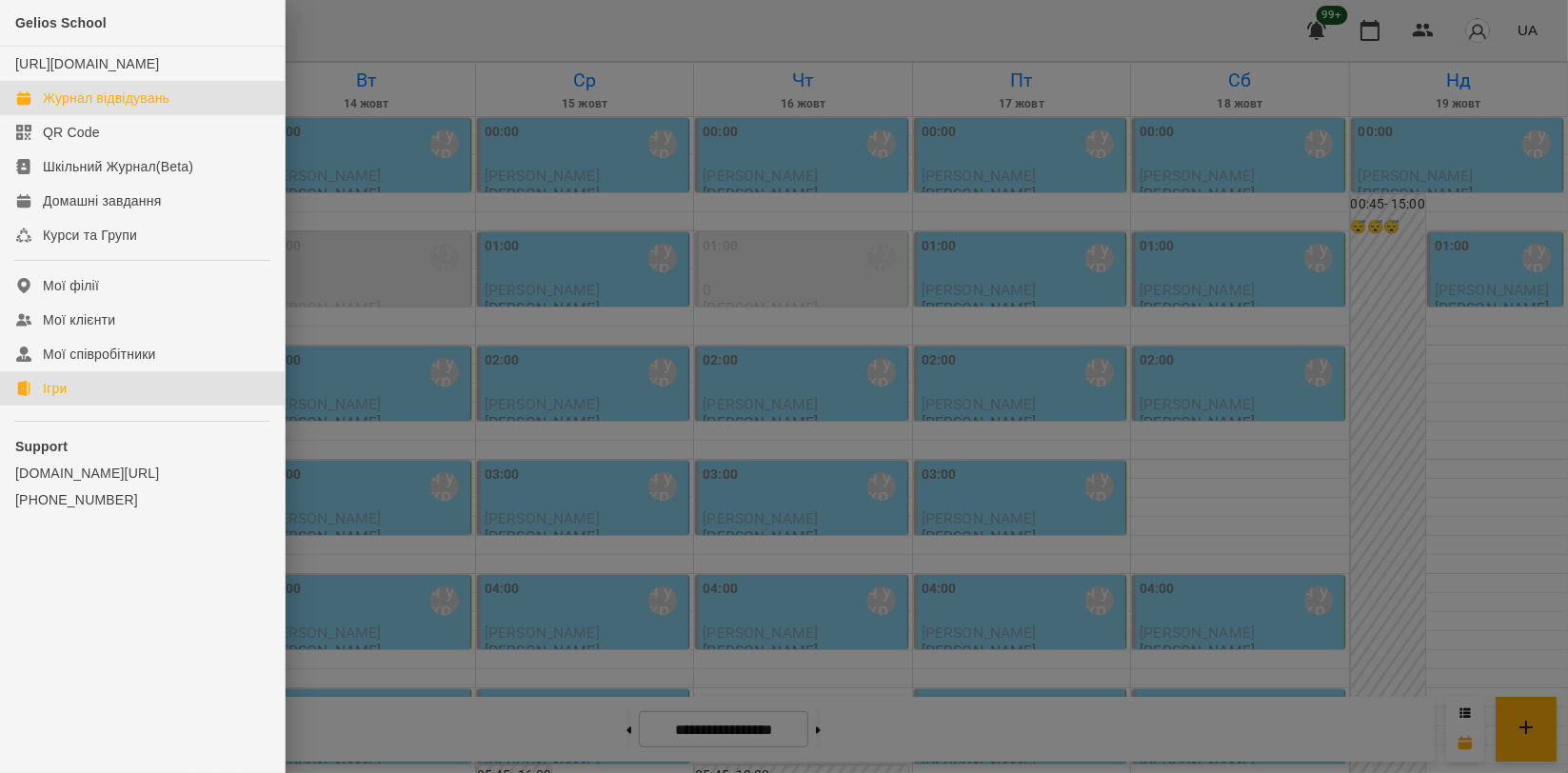
click at [69, 405] on link "Ігри" at bounding box center [142, 388] width 285 height 34
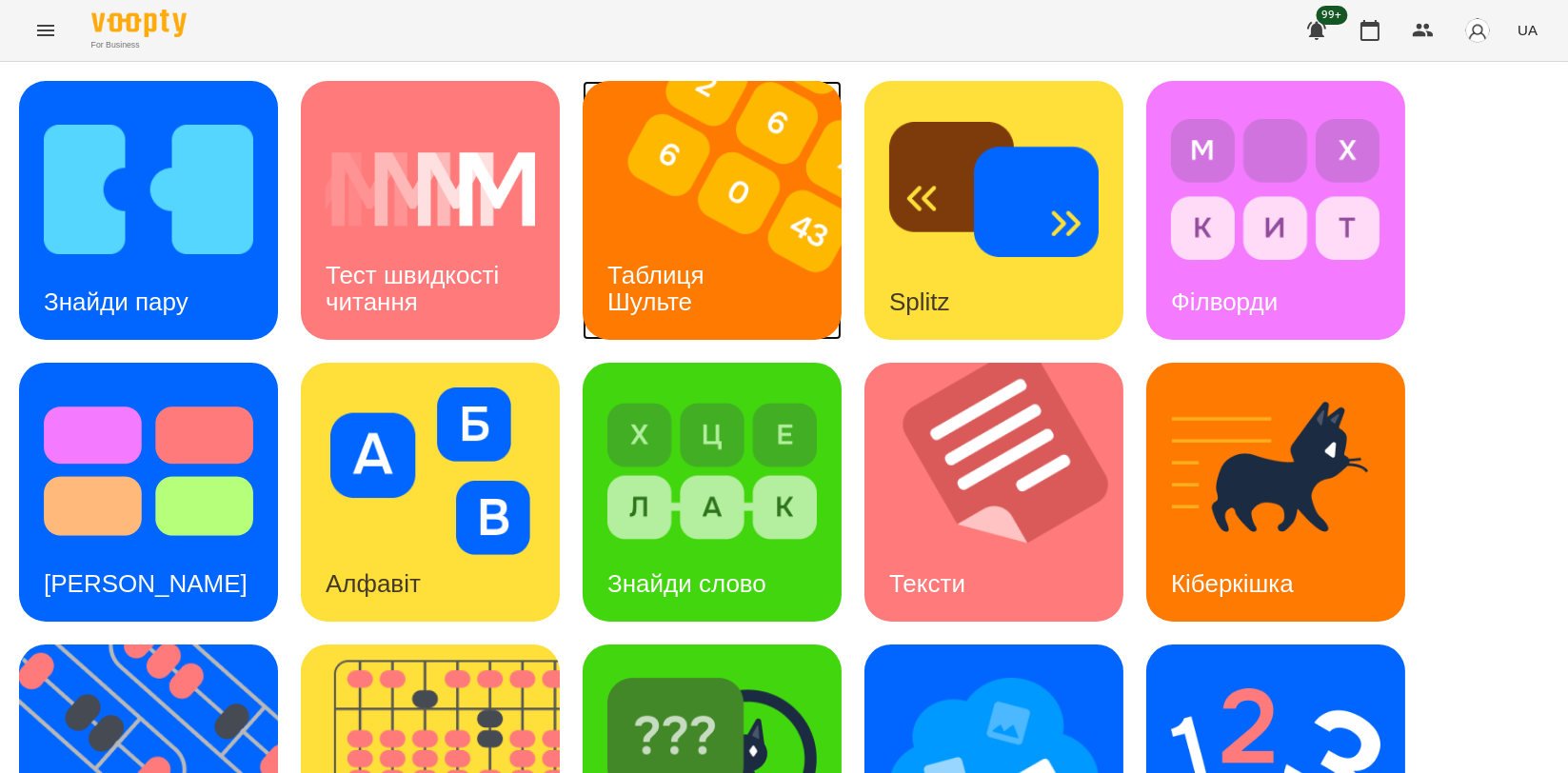
click at [706, 190] on img at bounding box center [723, 210] width 283 height 259
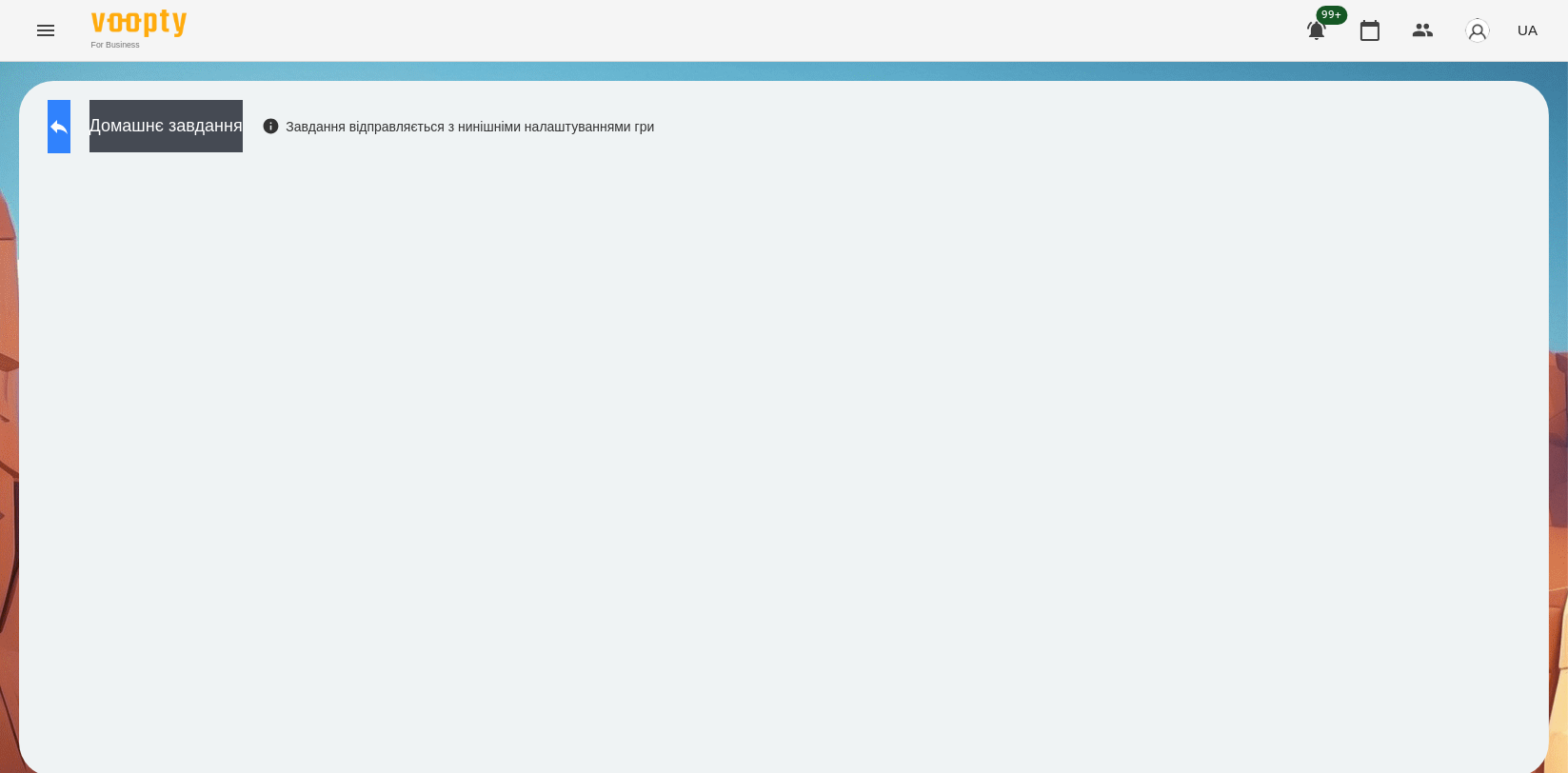
click at [58, 131] on button at bounding box center [58, 126] width 23 height 53
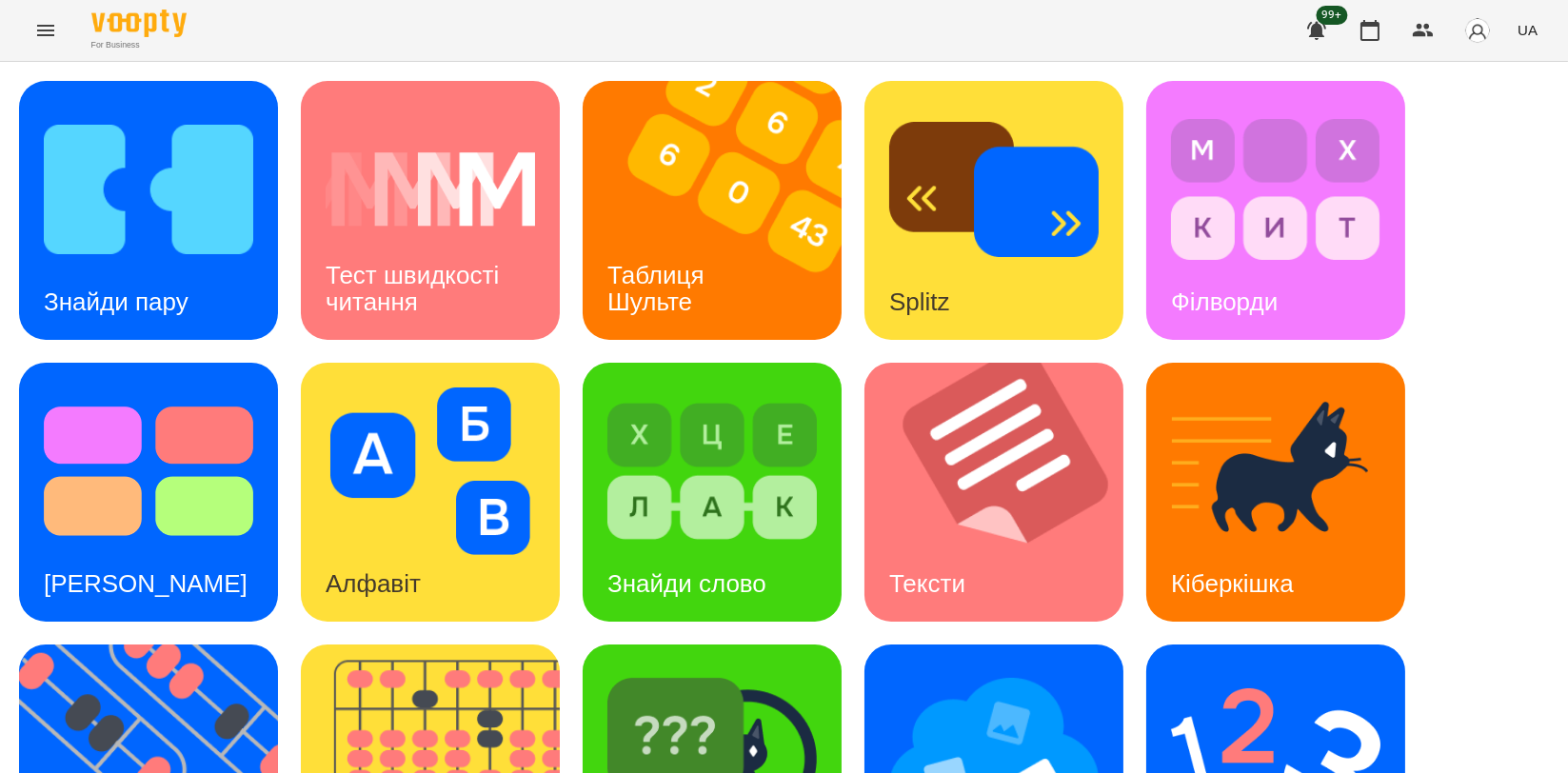
scroll to position [431, 0]
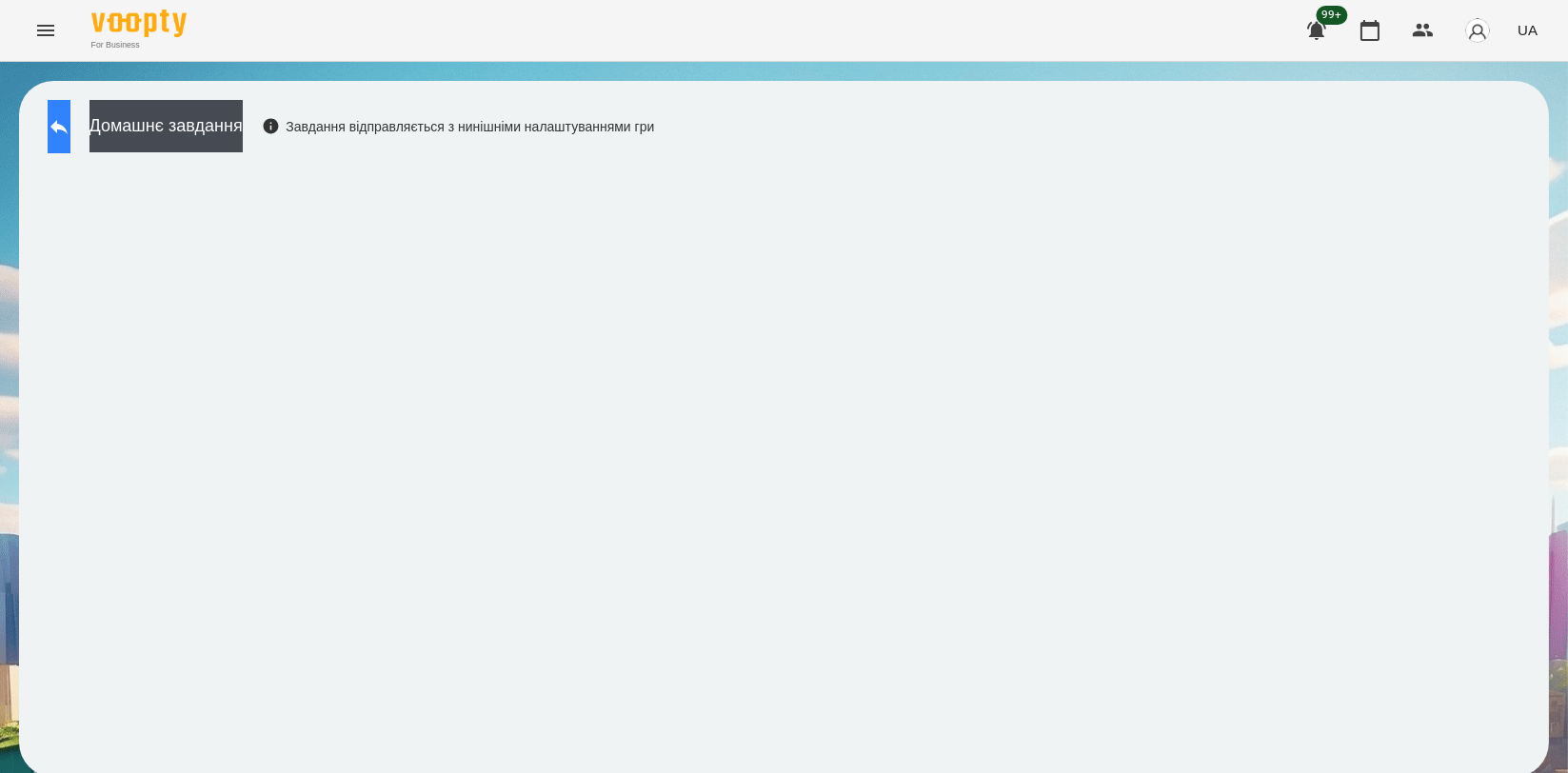
click at [71, 133] on button at bounding box center [58, 126] width 23 height 53
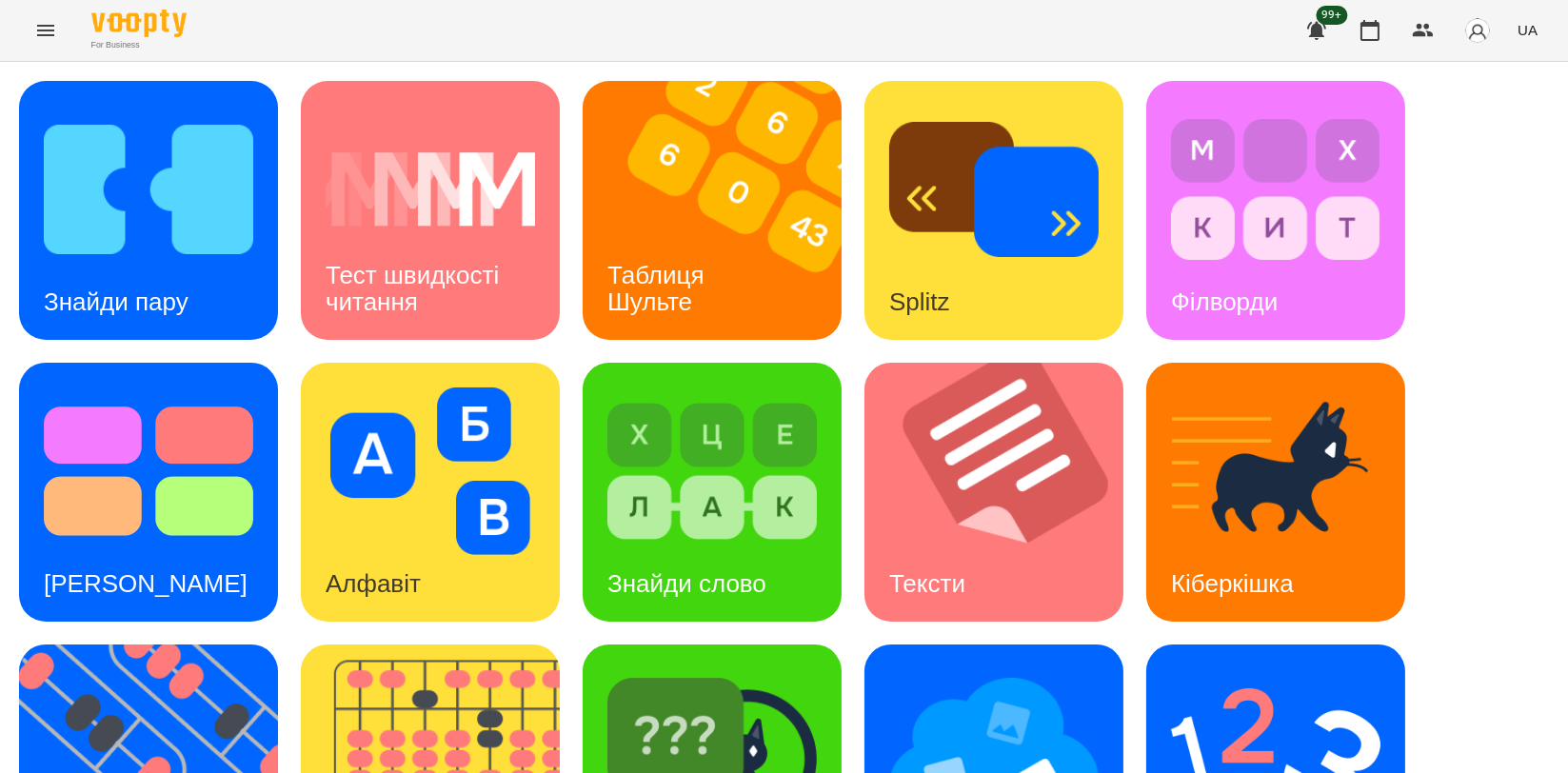
scroll to position [431, 0]
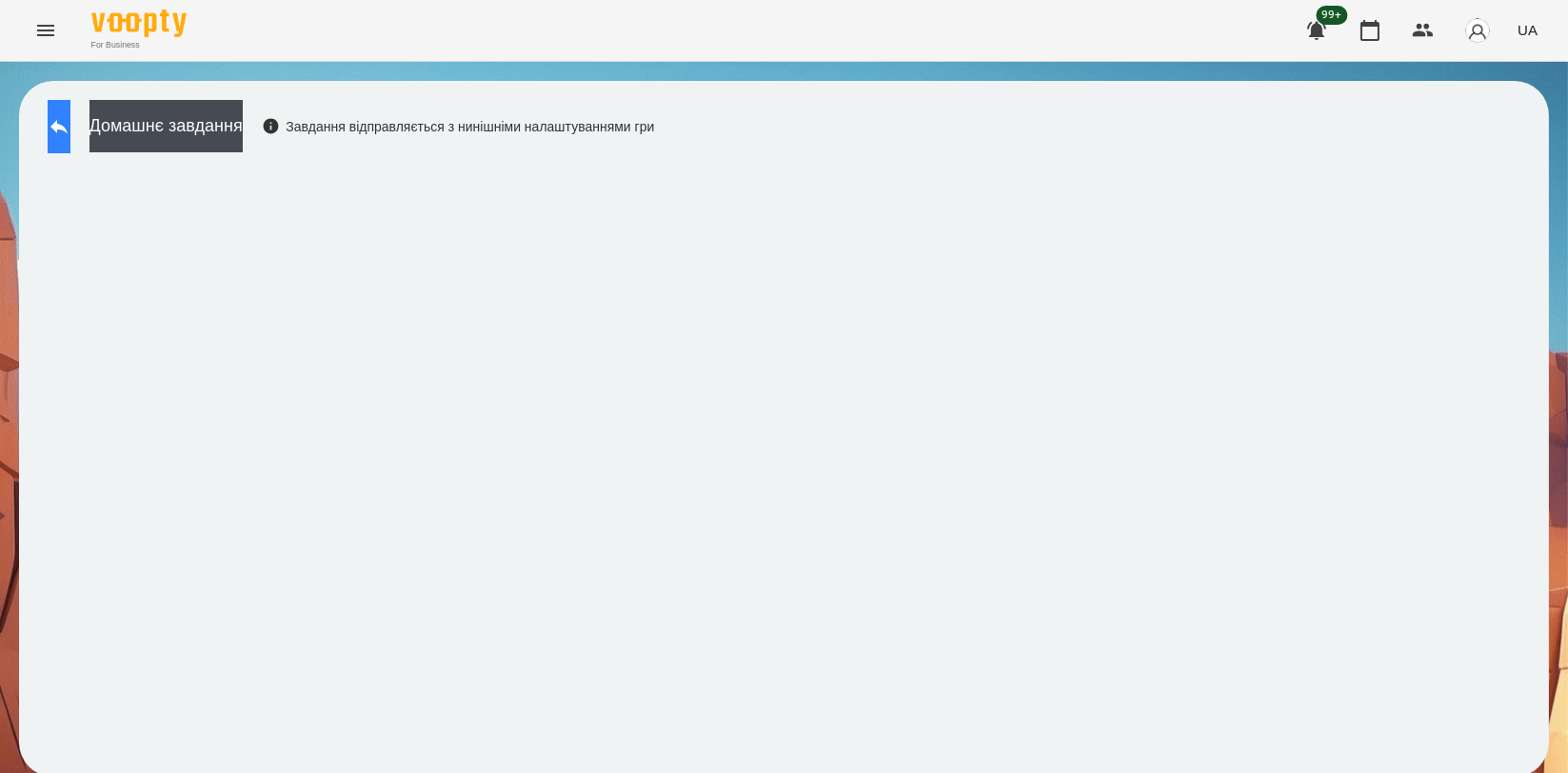
click at [71, 151] on button at bounding box center [58, 126] width 23 height 53
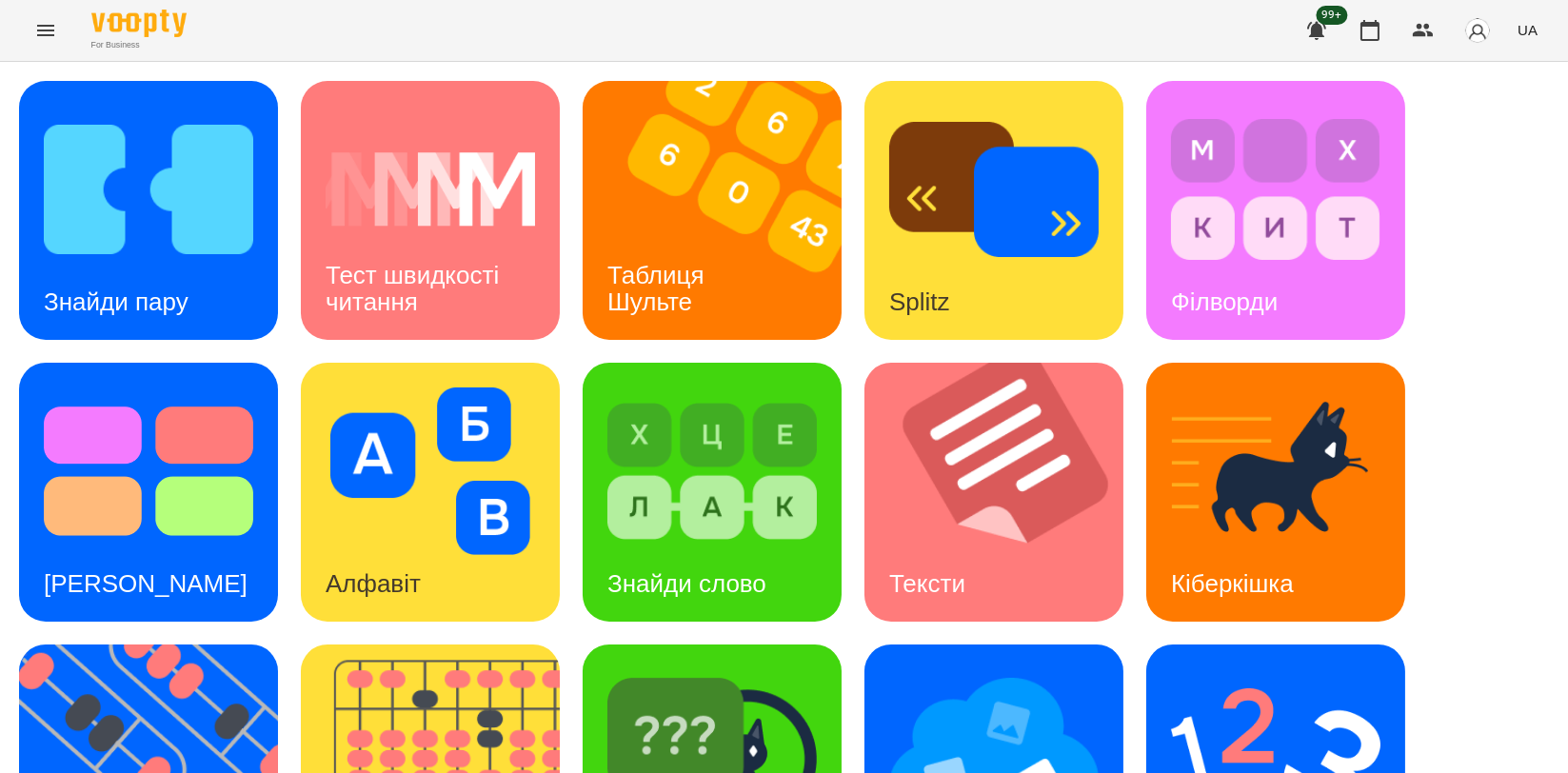
scroll to position [422, 0]
click at [1289, 669] on img at bounding box center [1275, 752] width 210 height 167
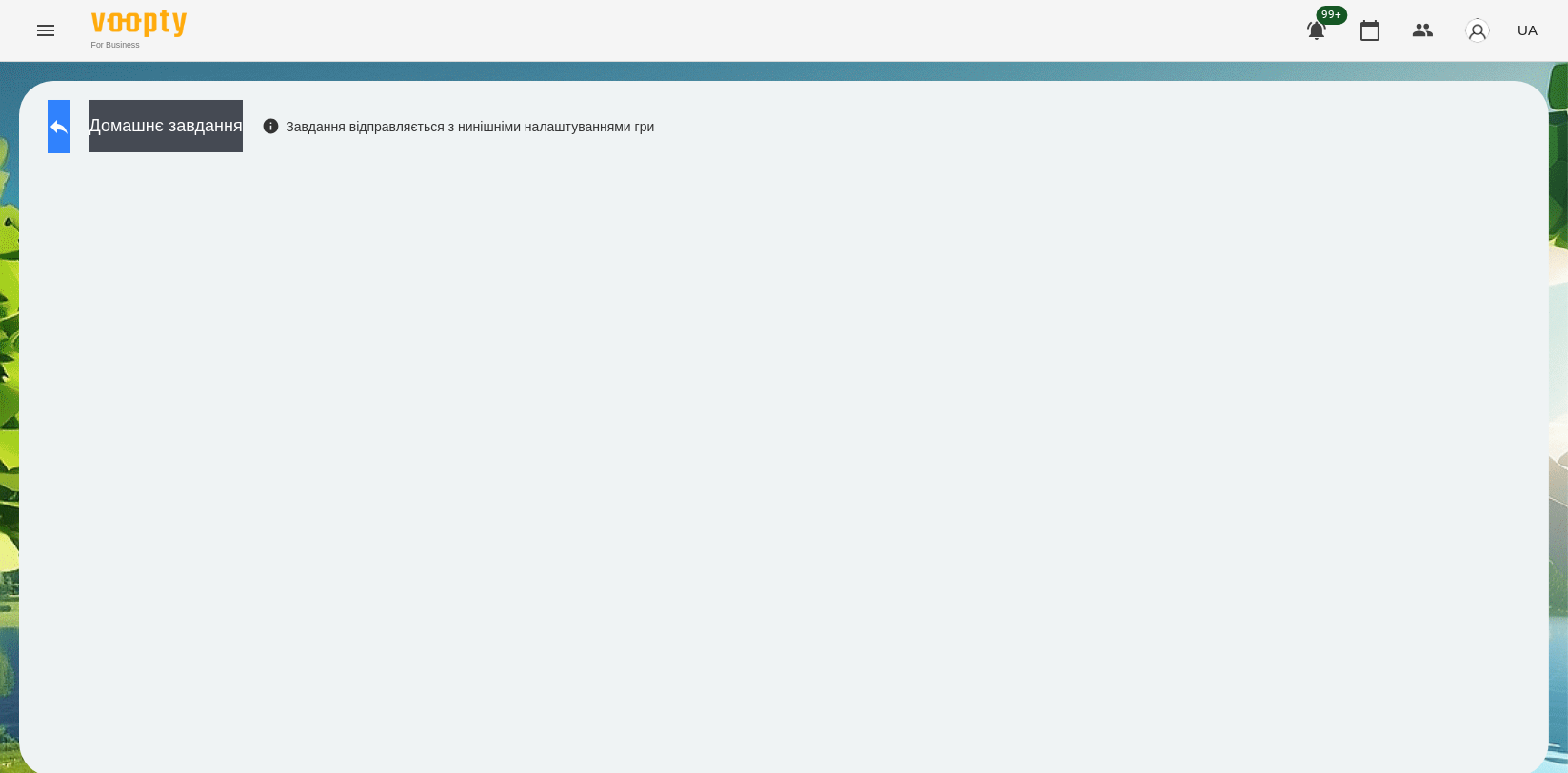
click at [60, 119] on button at bounding box center [58, 126] width 23 height 53
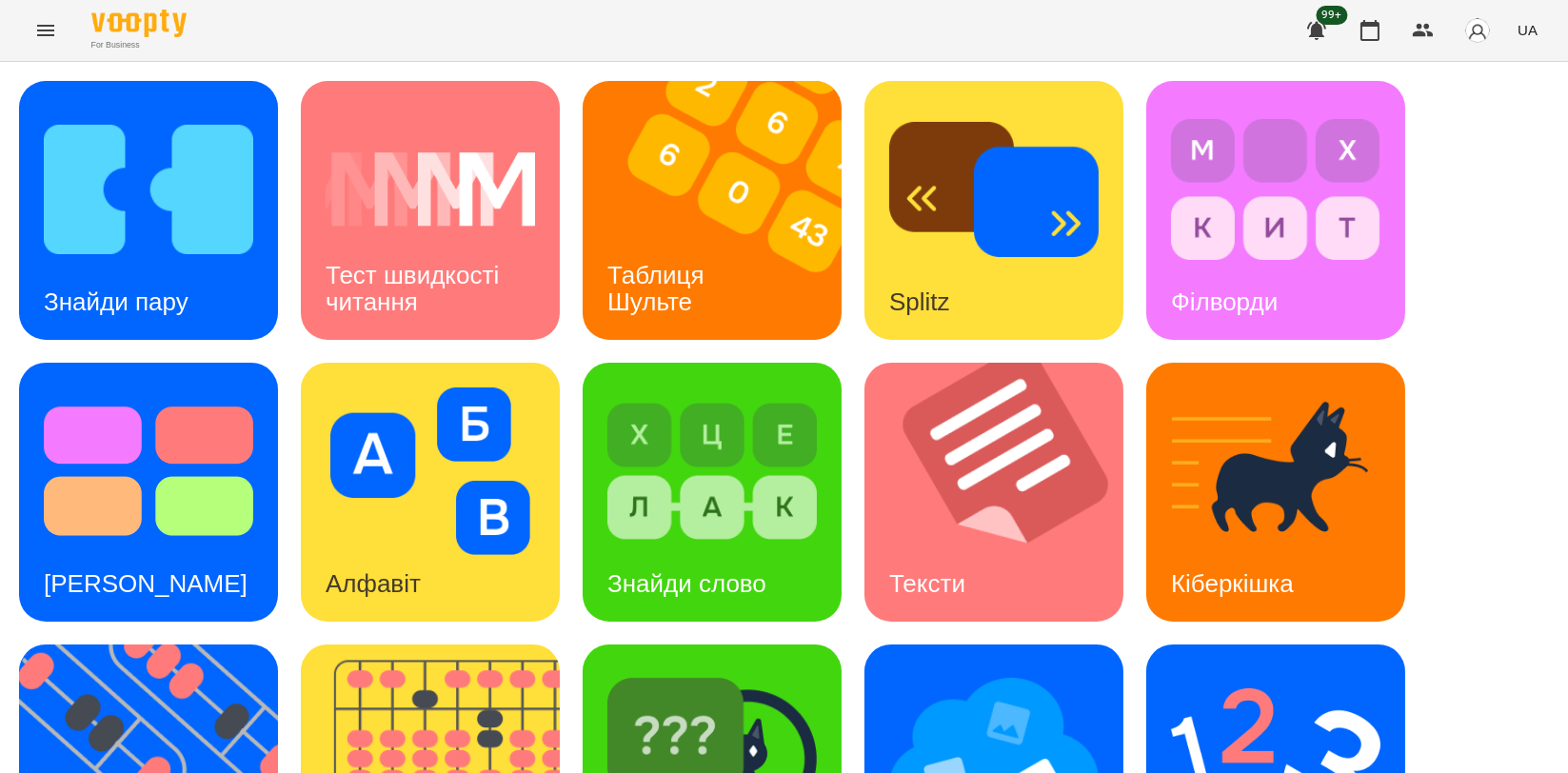
scroll to position [326, 0]
click at [691, 669] on img at bounding box center [712, 752] width 210 height 167
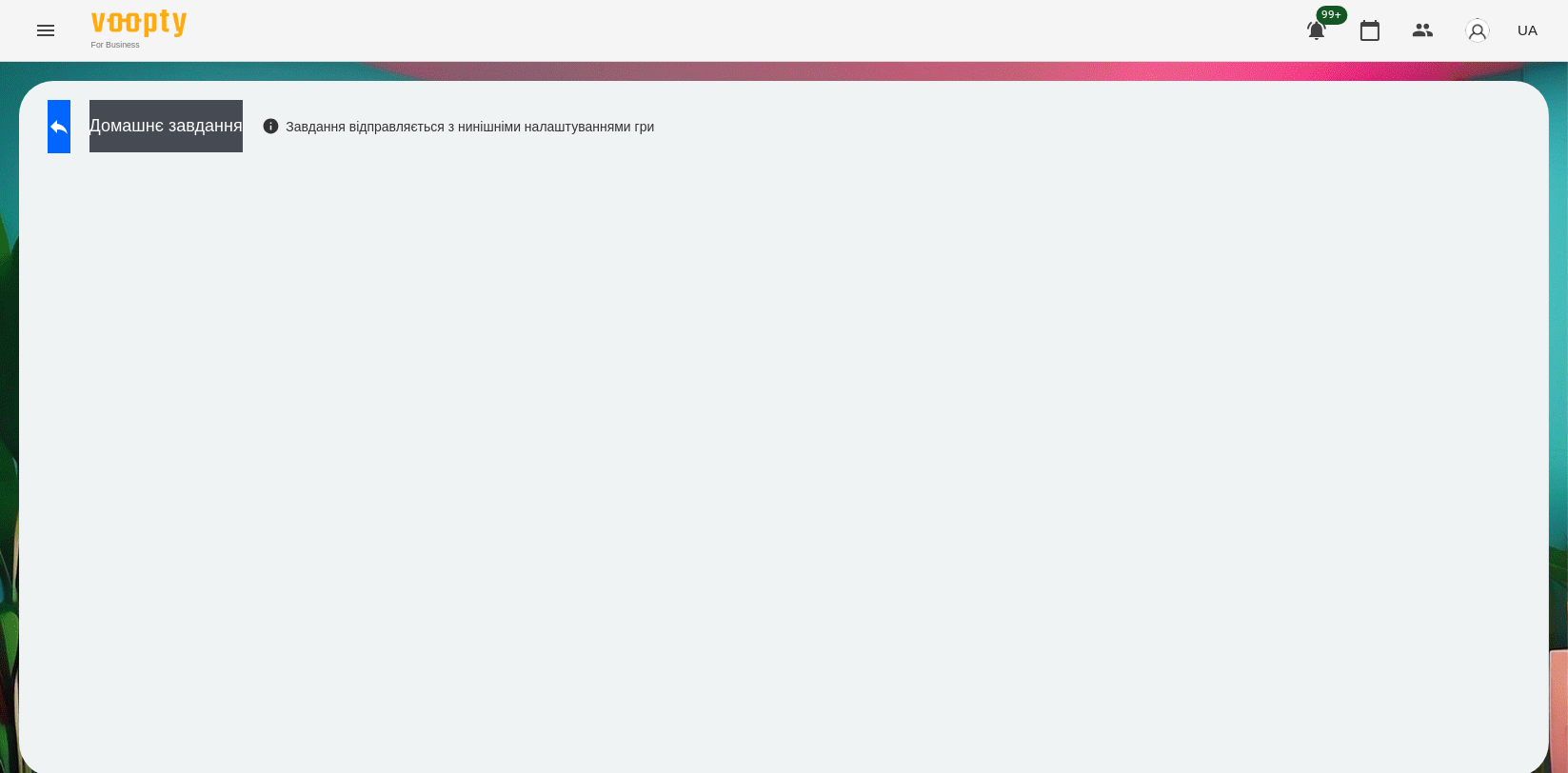
click at [1417, 157] on div "Домашнє завдання Завдання відправляється з нинішніми налаштуваннями гри" at bounding box center [783, 428] width 1530 height 695
click at [71, 121] on icon at bounding box center [58, 126] width 23 height 23
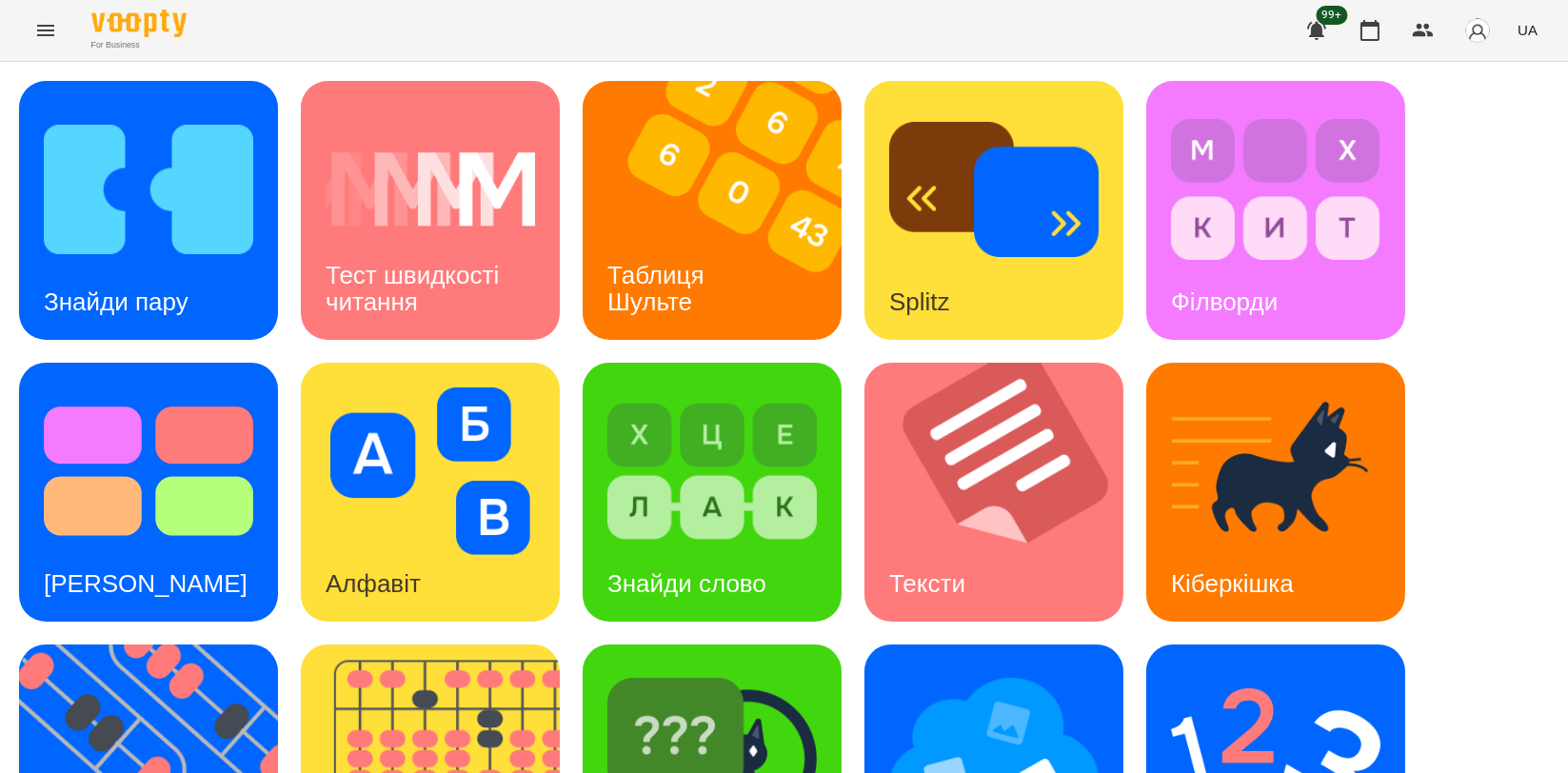
scroll to position [431, 0]
click at [1215, 669] on img at bounding box center [1275, 752] width 210 height 167
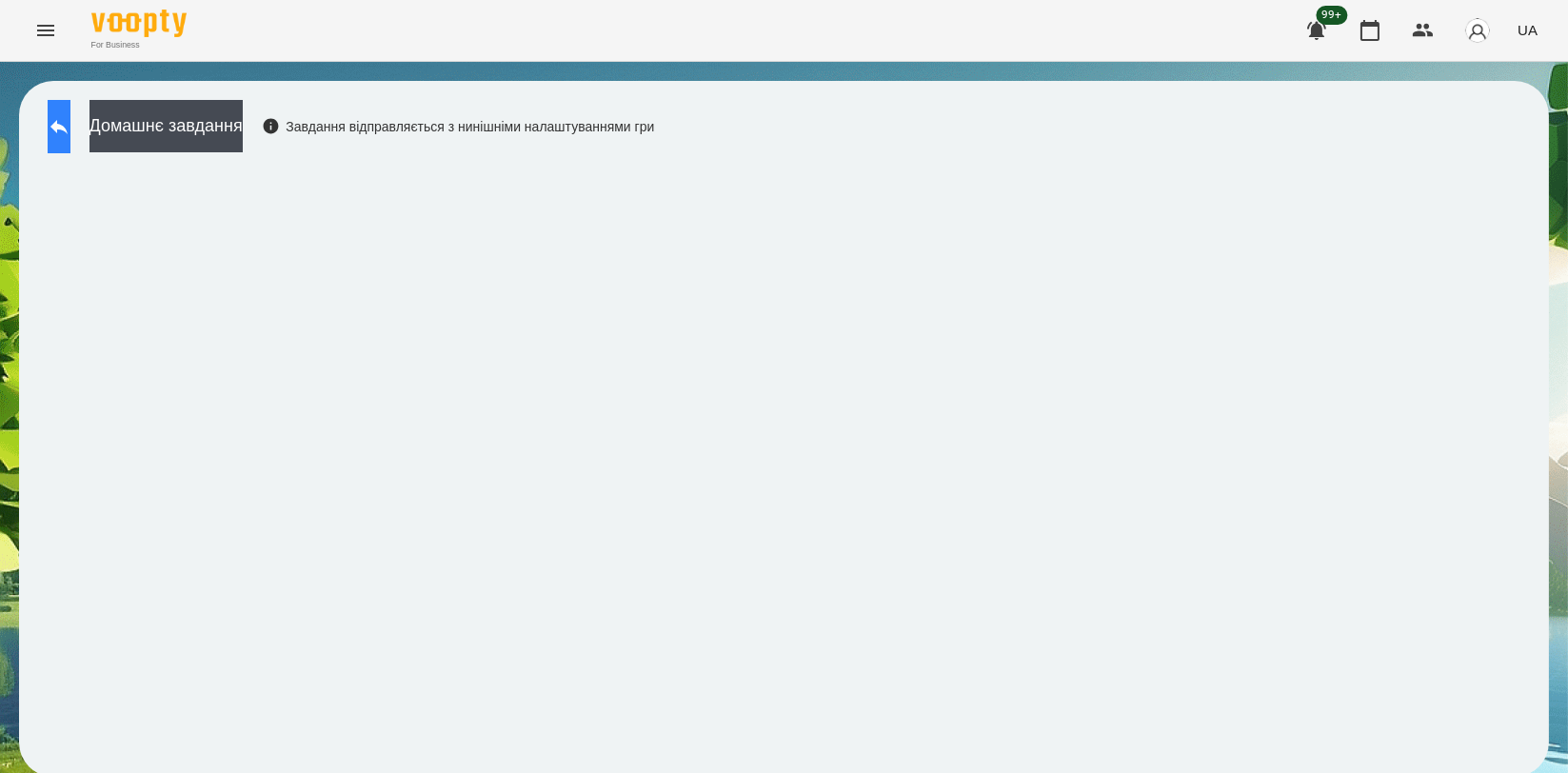
click at [71, 120] on icon at bounding box center [58, 126] width 23 height 23
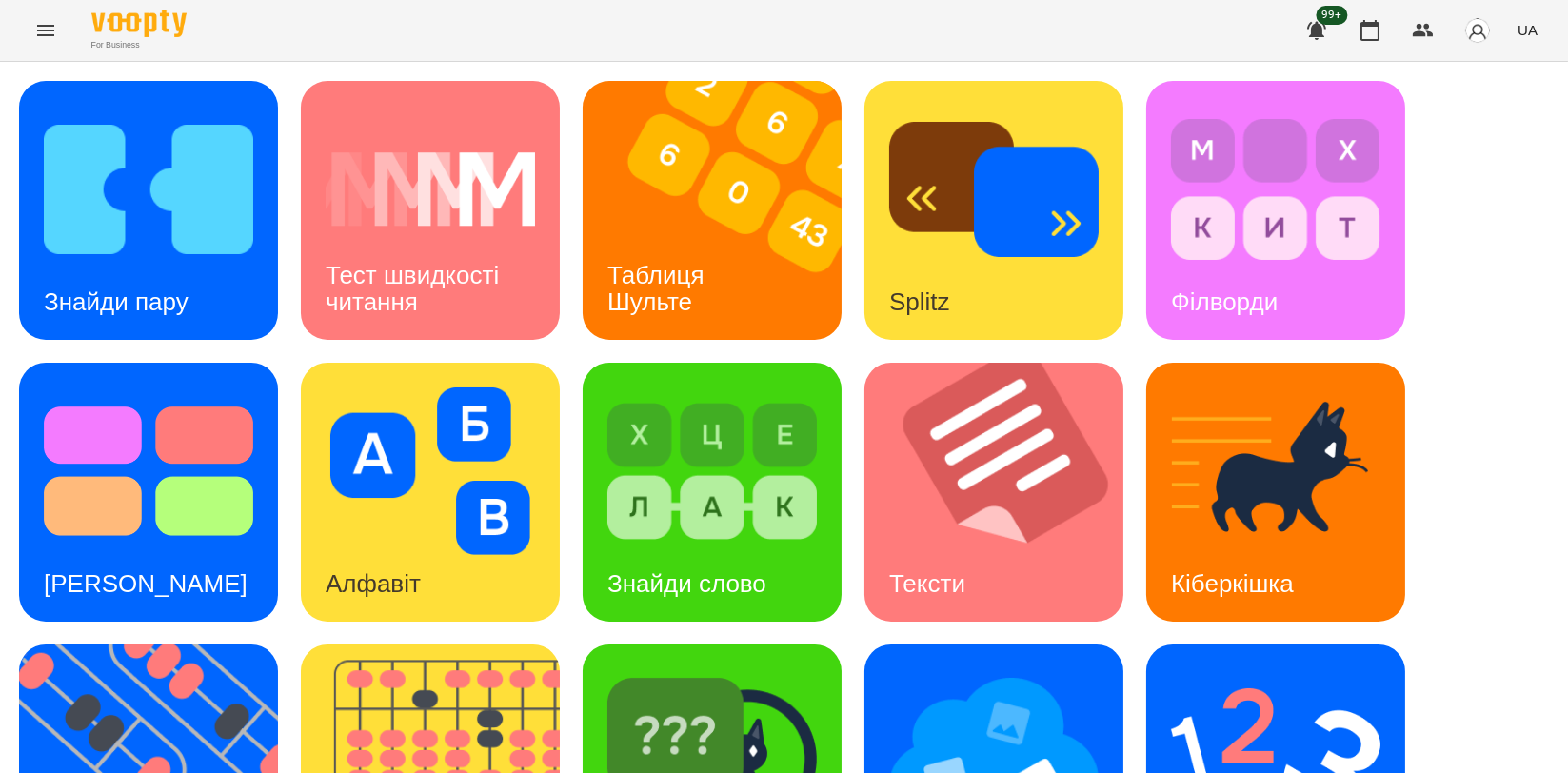
scroll to position [212, 0]
click at [159, 644] on img at bounding box center [160, 773] width 283 height 259
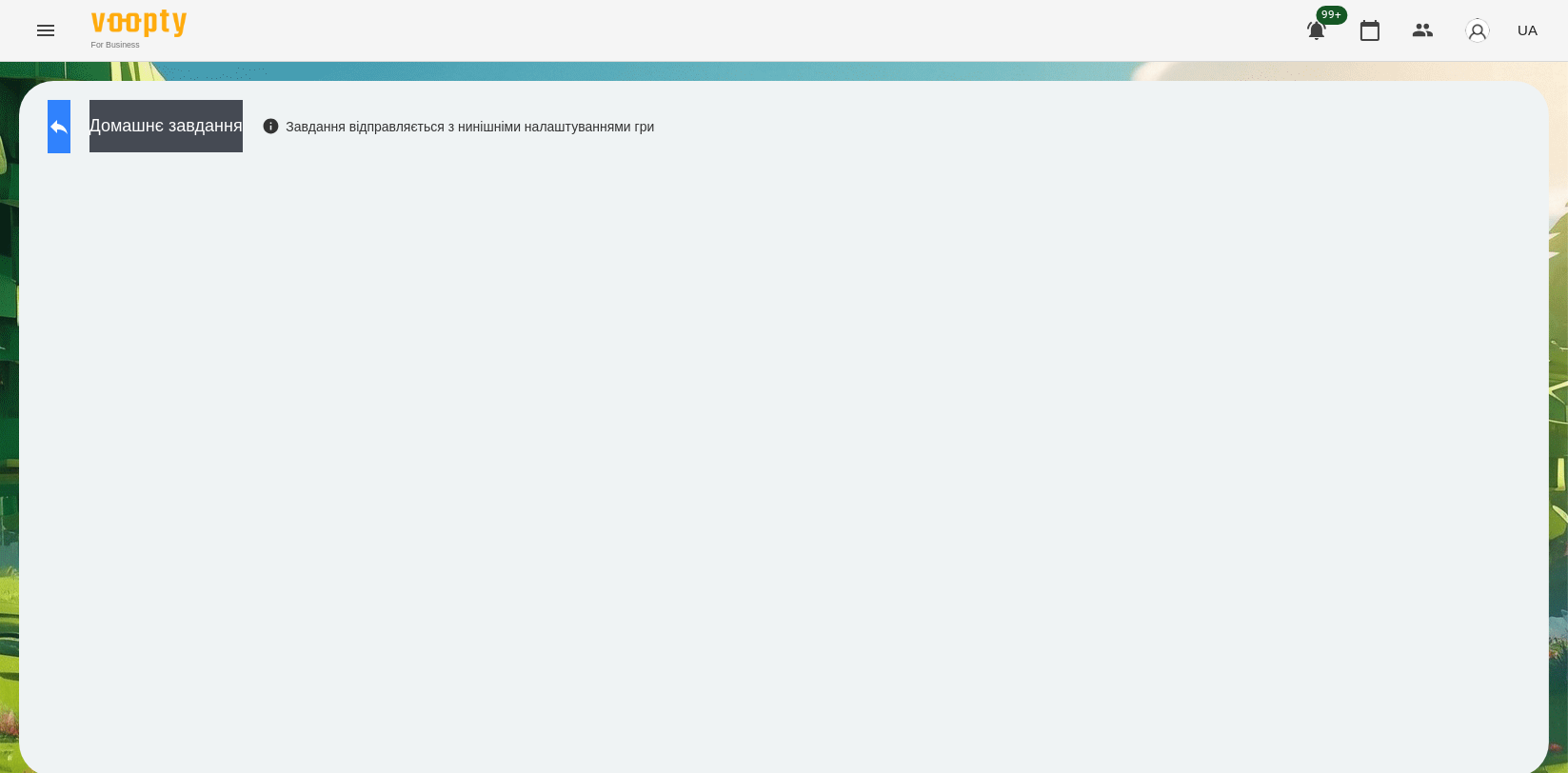
click at [58, 122] on button at bounding box center [58, 126] width 23 height 53
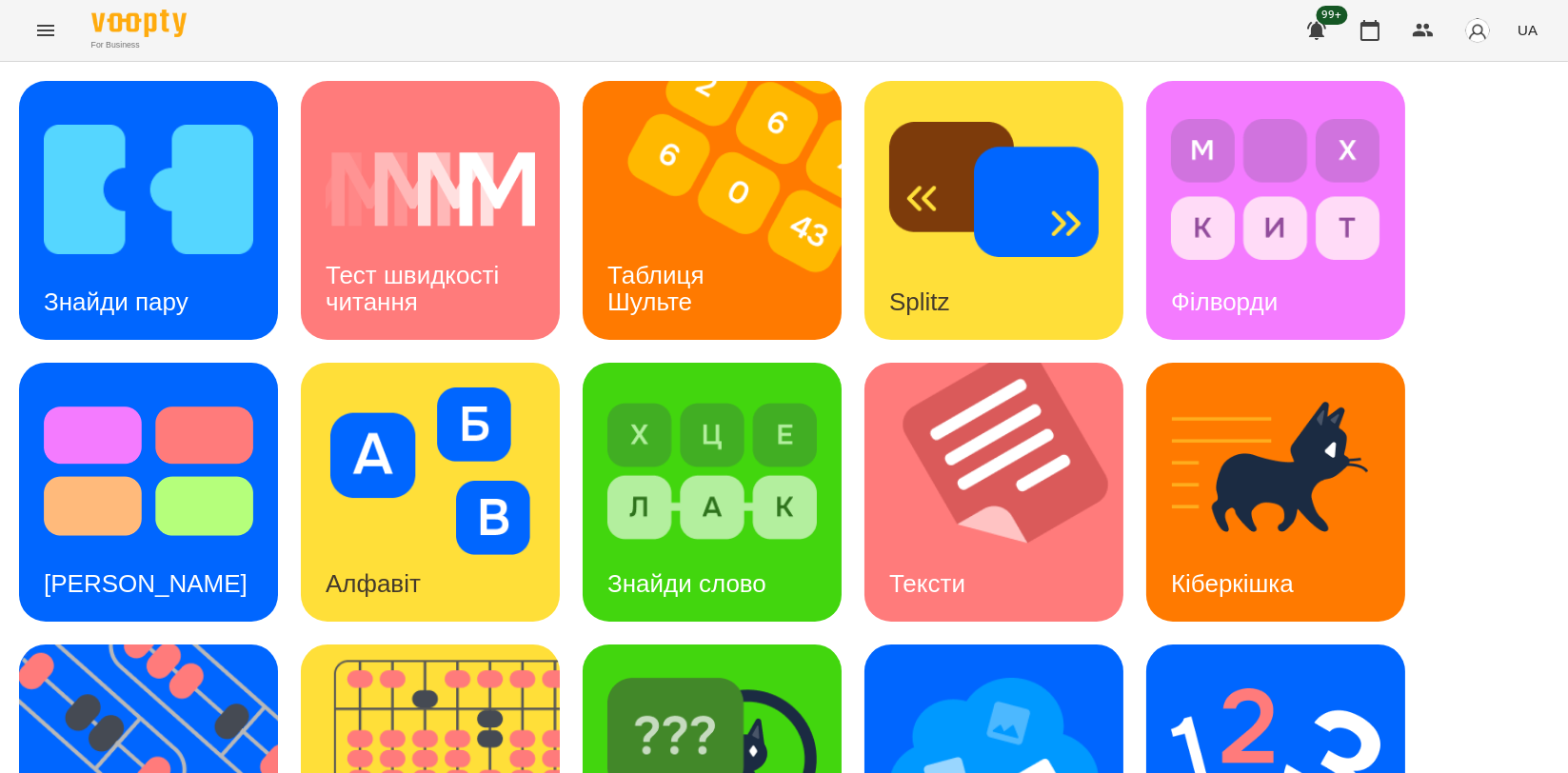
scroll to position [431, 0]
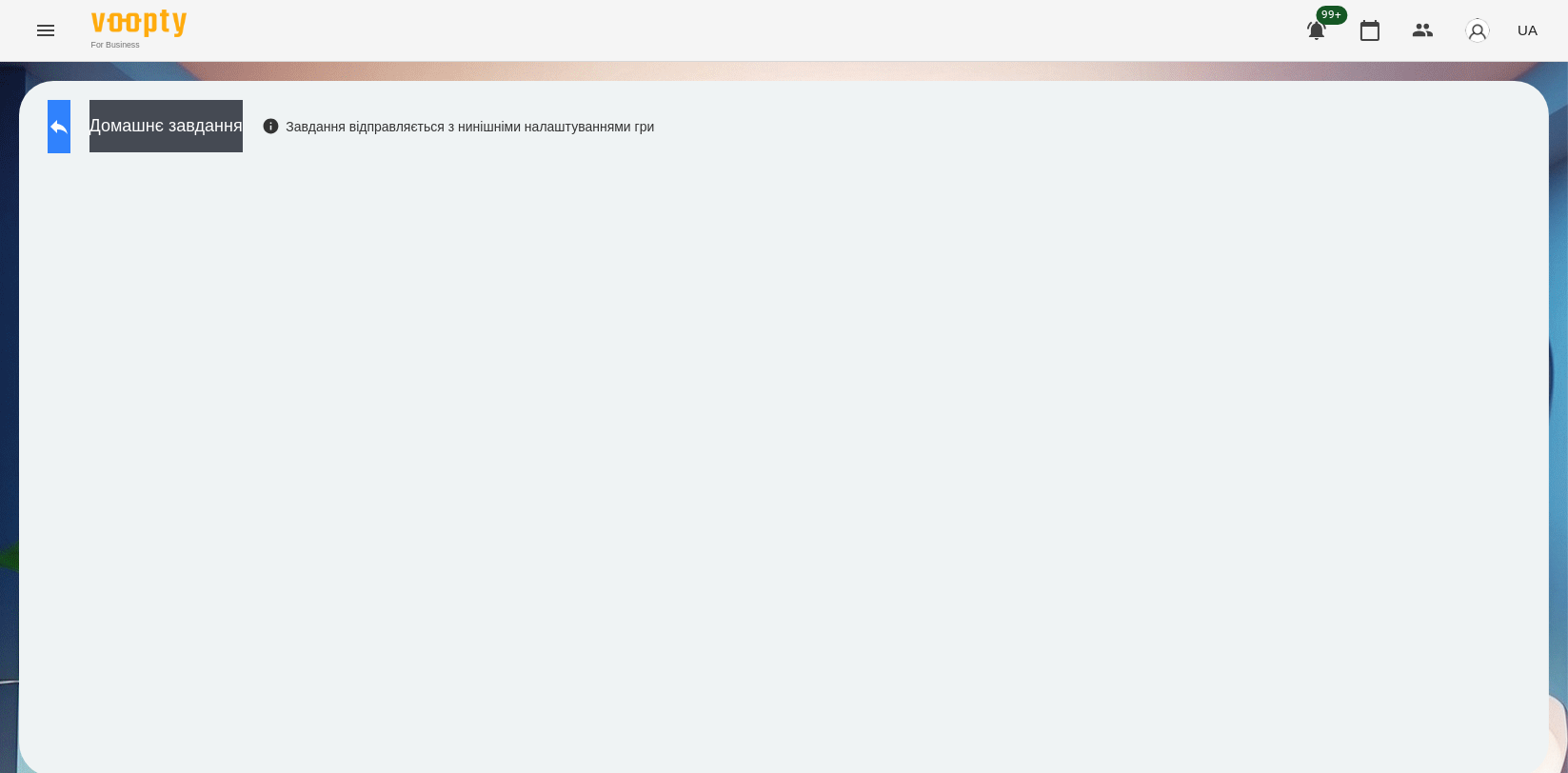
click at [71, 121] on button at bounding box center [58, 126] width 23 height 53
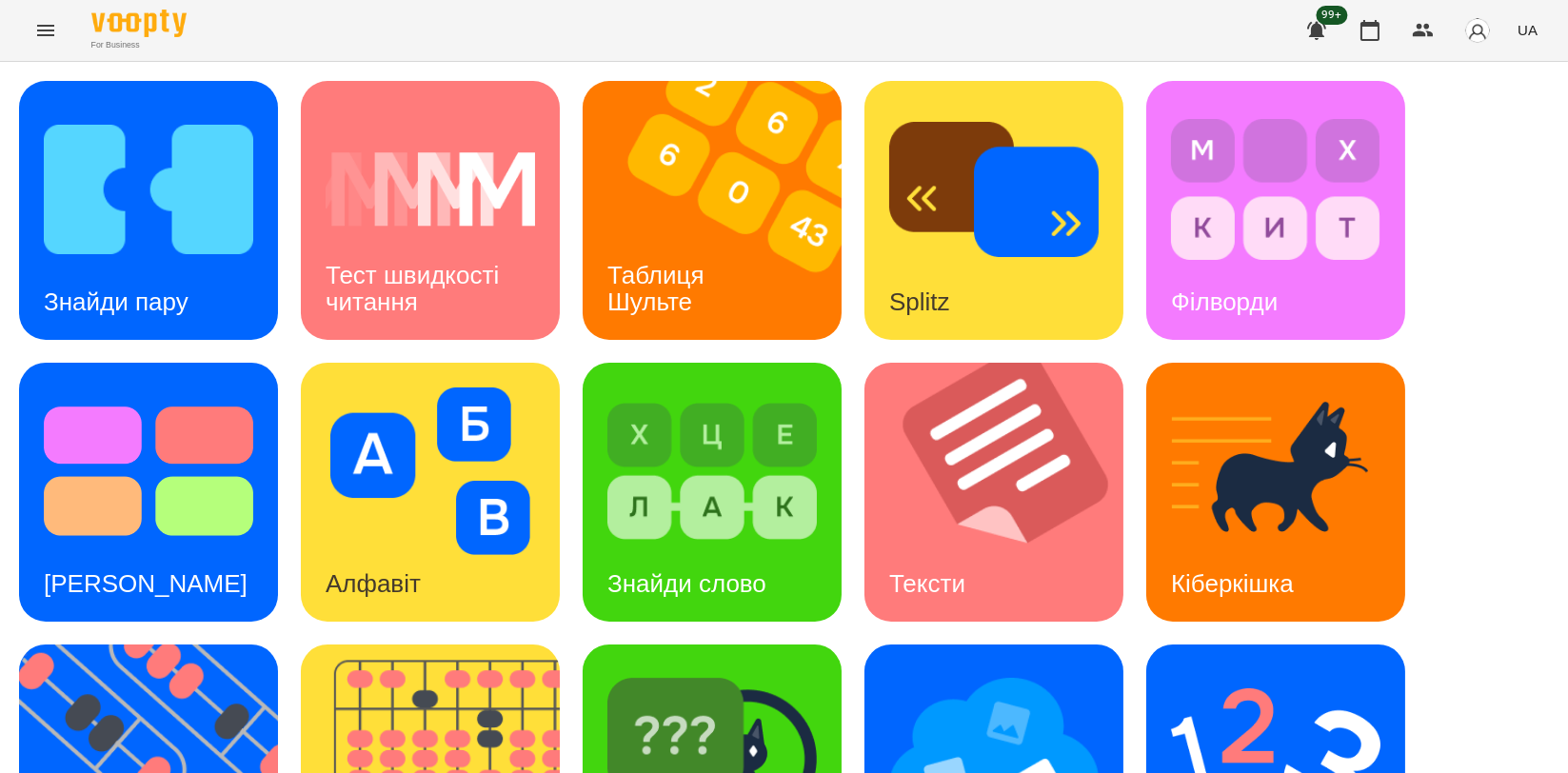
scroll to position [317, 0]
click at [1360, 32] on icon "button" at bounding box center [1369, 30] width 23 height 23
